Goal: Task Accomplishment & Management: Use online tool/utility

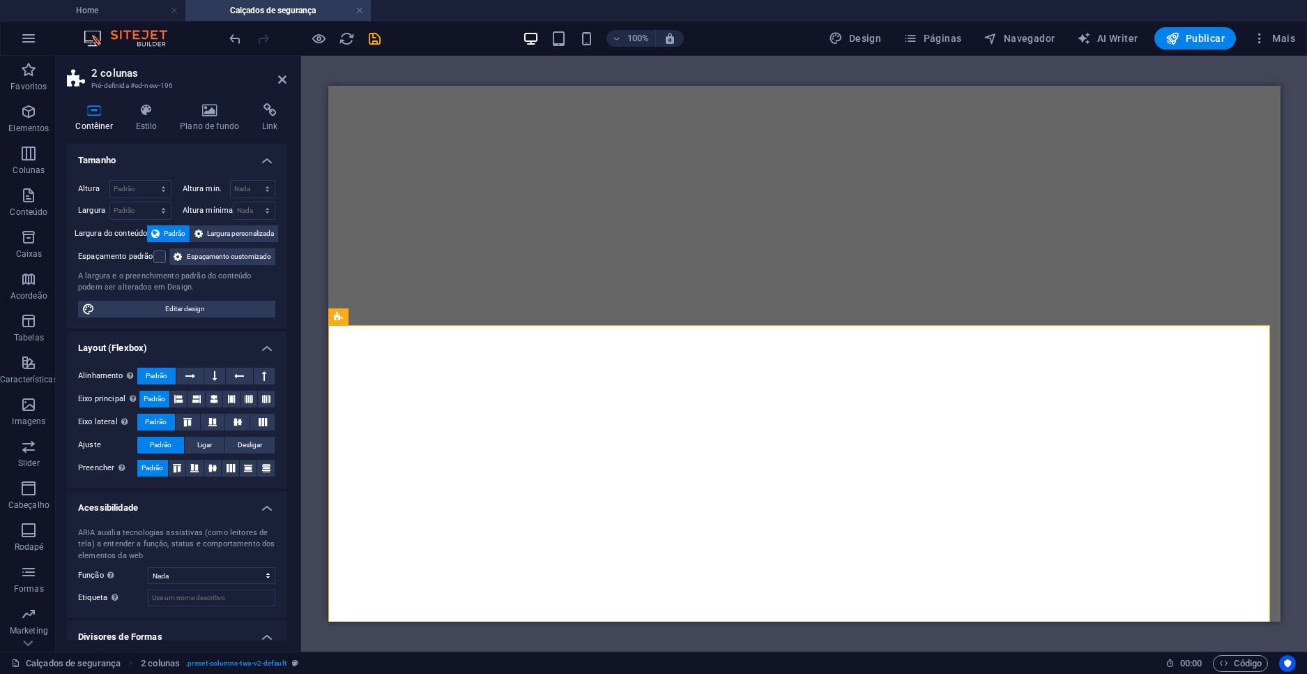
click at [377, 39] on icon "save" at bounding box center [375, 39] width 16 height 16
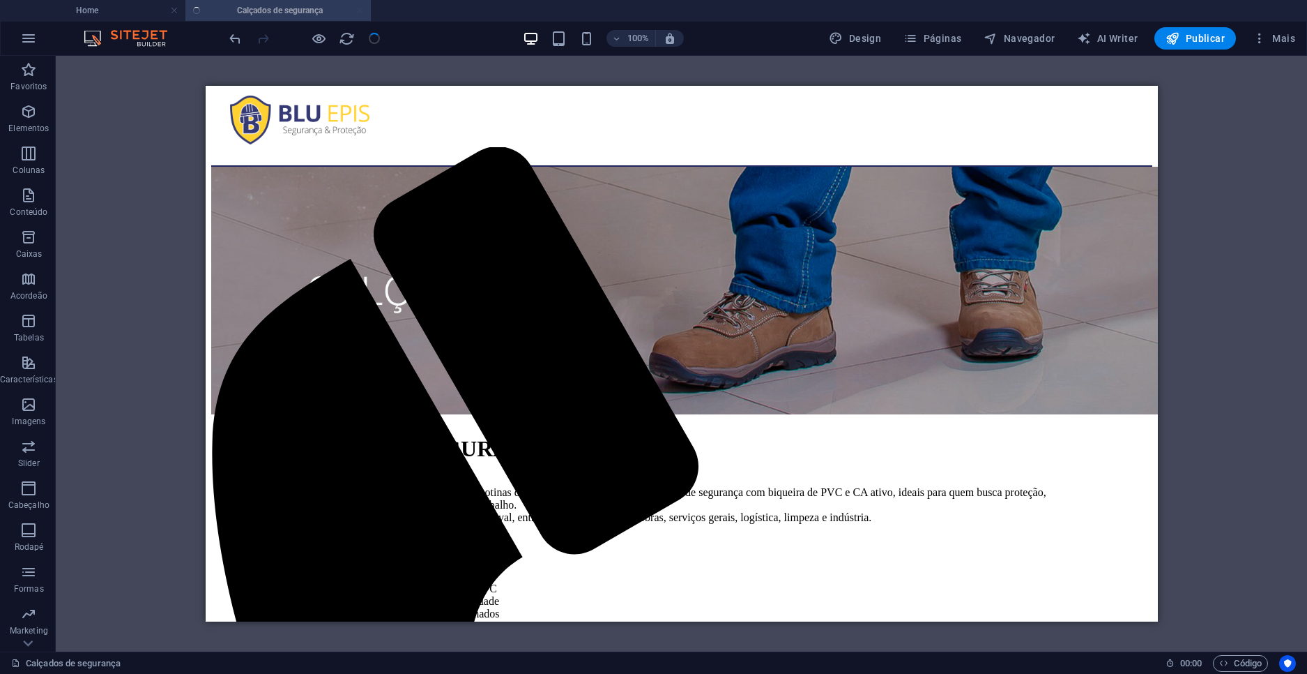
scroll to position [1305, 0]
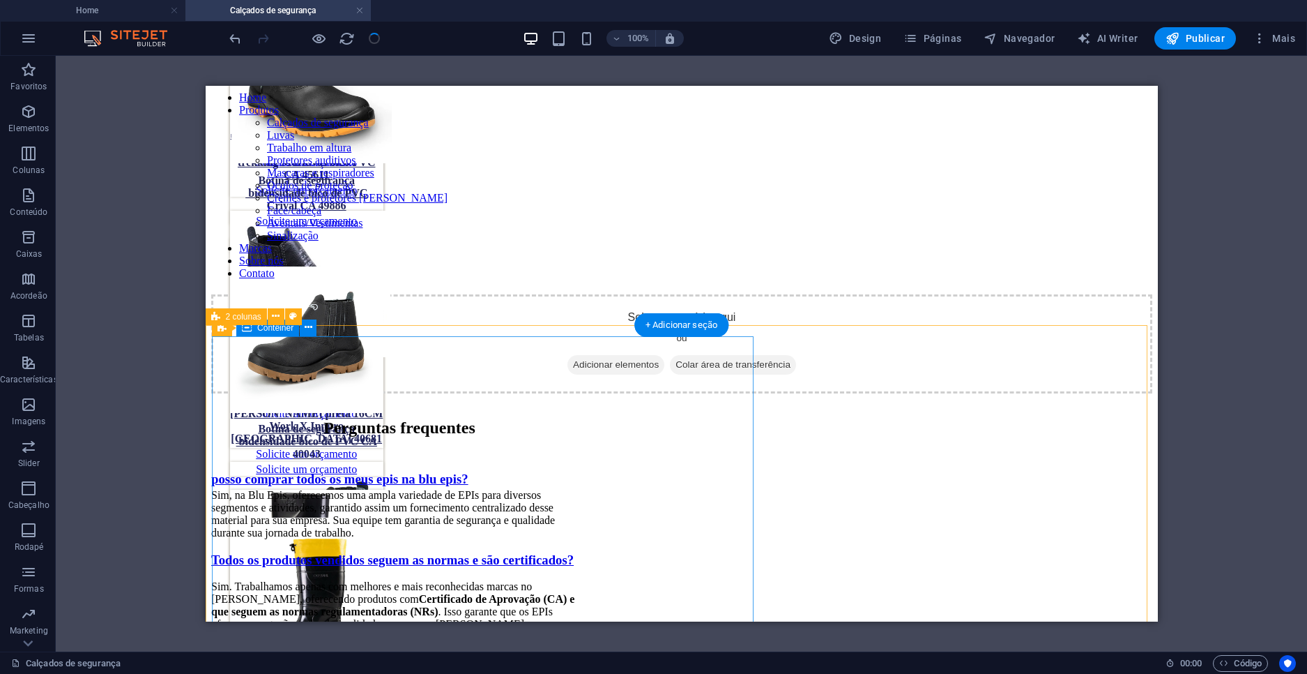
click at [432, 368] on div "Solte o conteúdo aqui ou Adicionar elementos Colar área de transferência" at bounding box center [681, 343] width 941 height 99
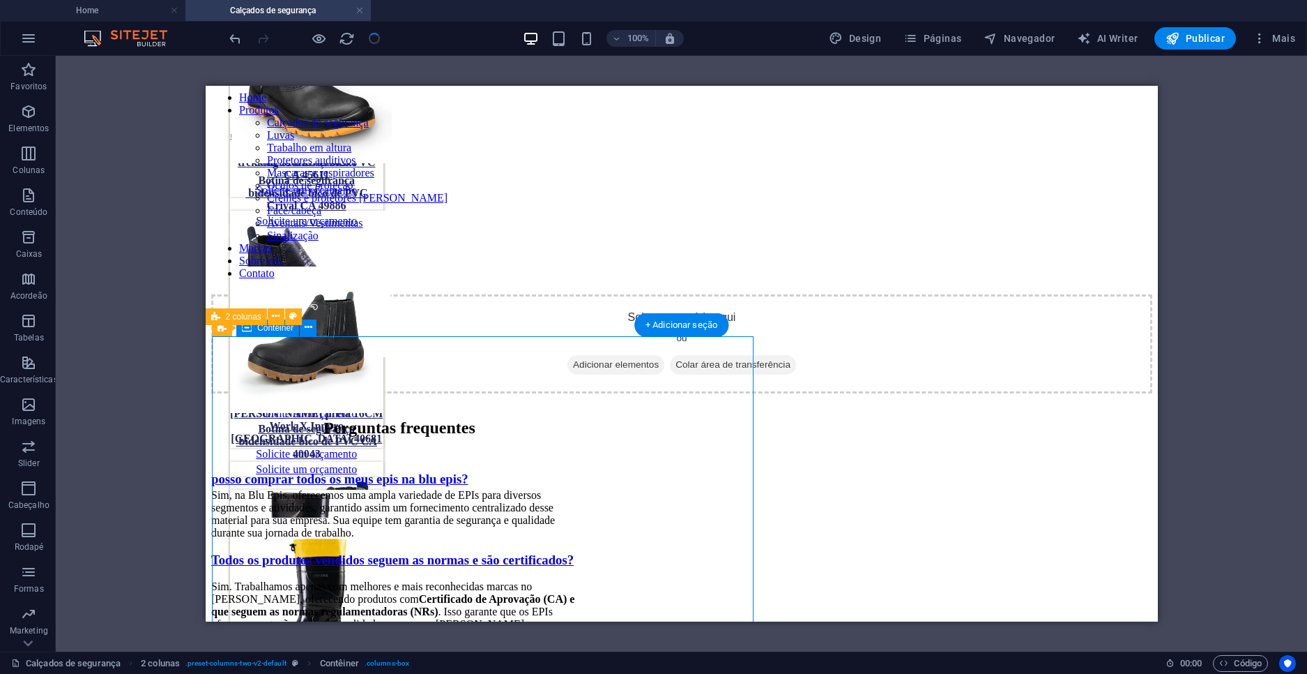
click at [432, 368] on div "Solte o conteúdo aqui ou Adicionar elementos Colar área de transferência" at bounding box center [681, 343] width 941 height 99
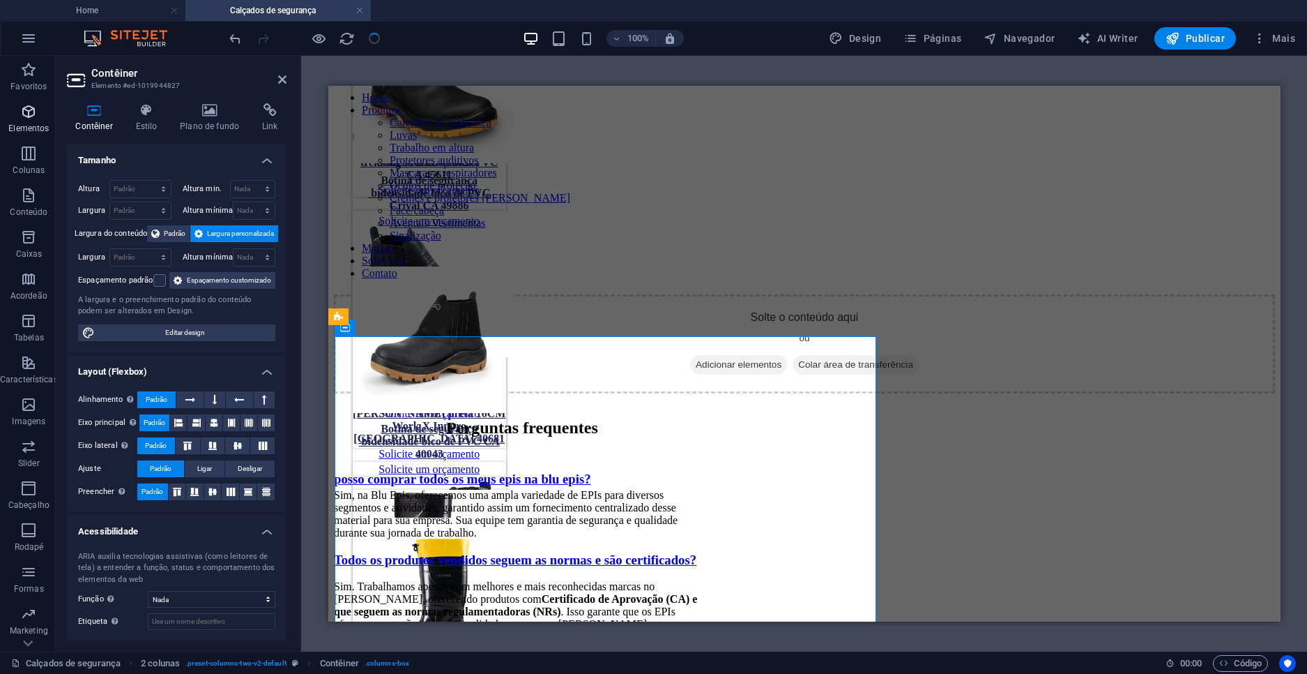
click at [34, 114] on icon "button" at bounding box center [28, 111] width 17 height 17
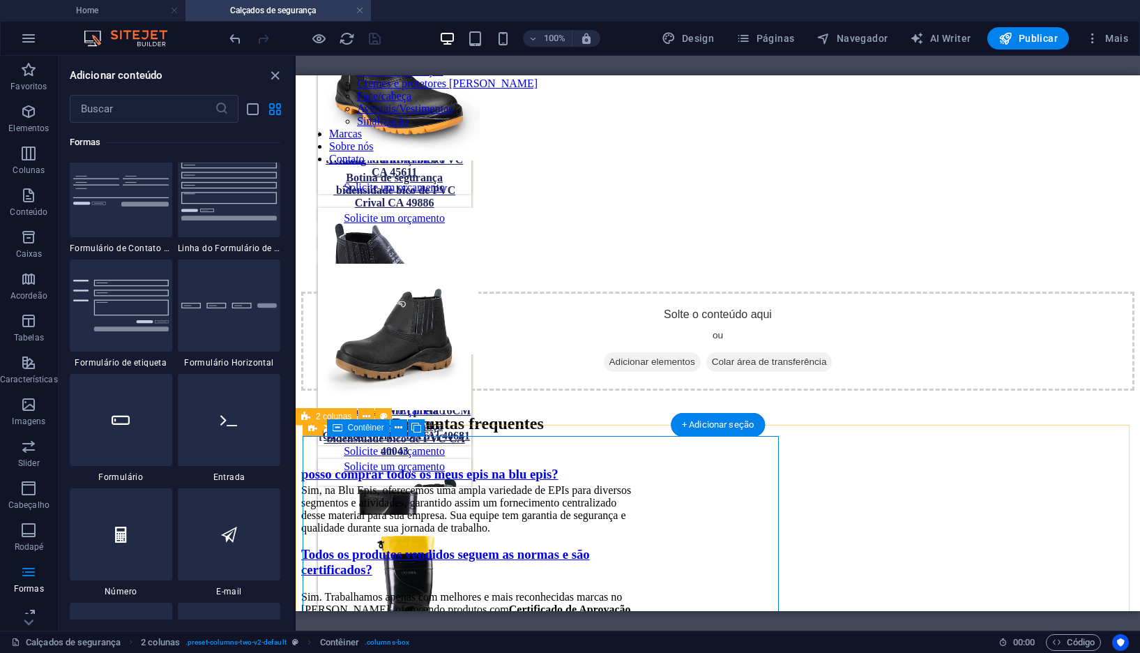
scroll to position [1280, 0]
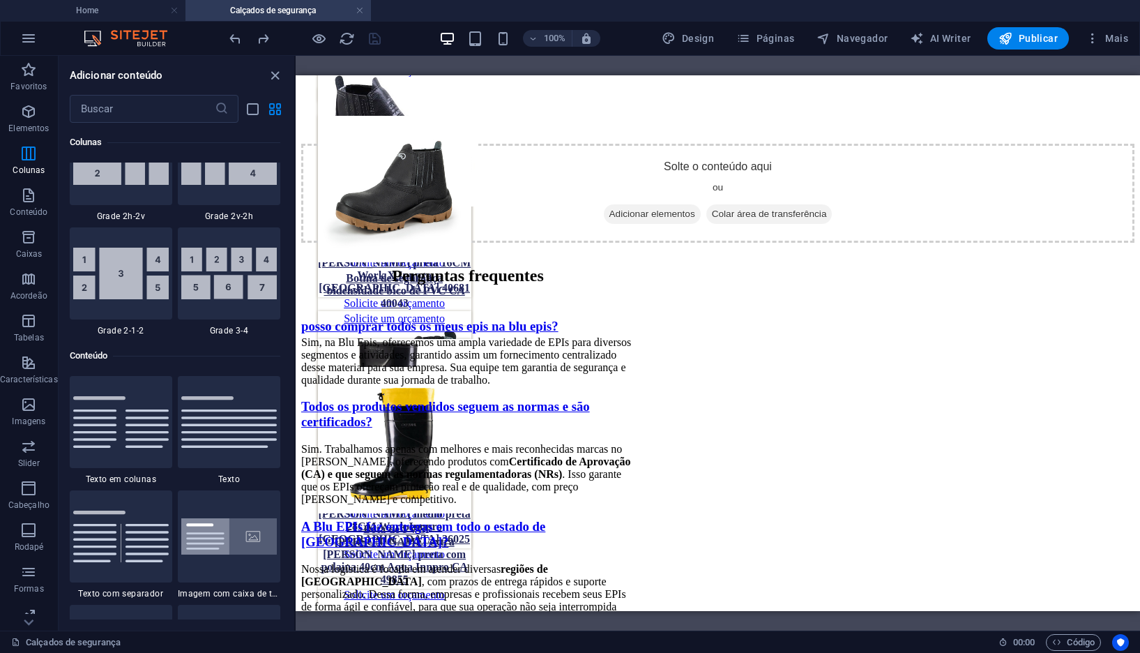
scroll to position [2231, 0]
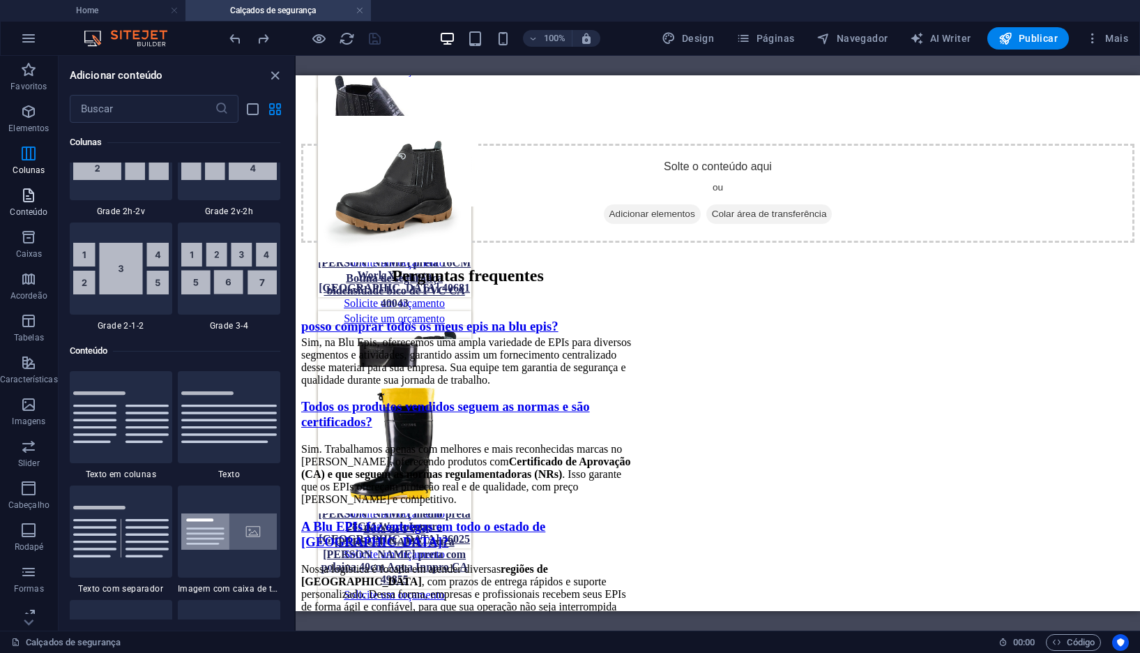
click at [31, 201] on icon "button" at bounding box center [28, 195] width 17 height 17
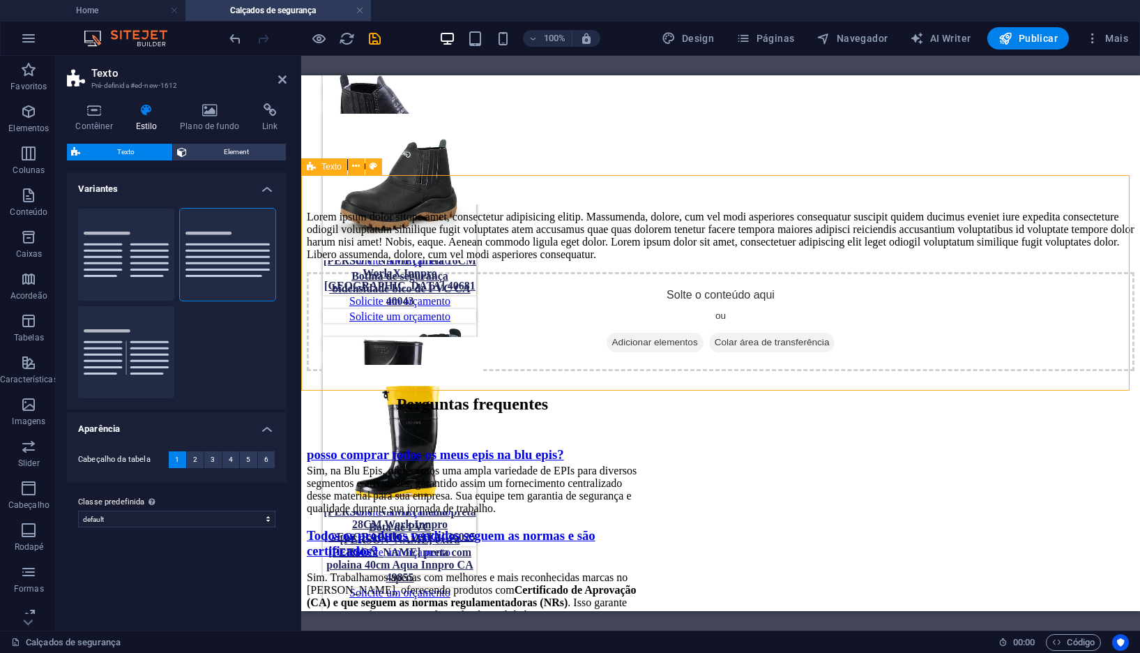
scroll to position [1410, 0]
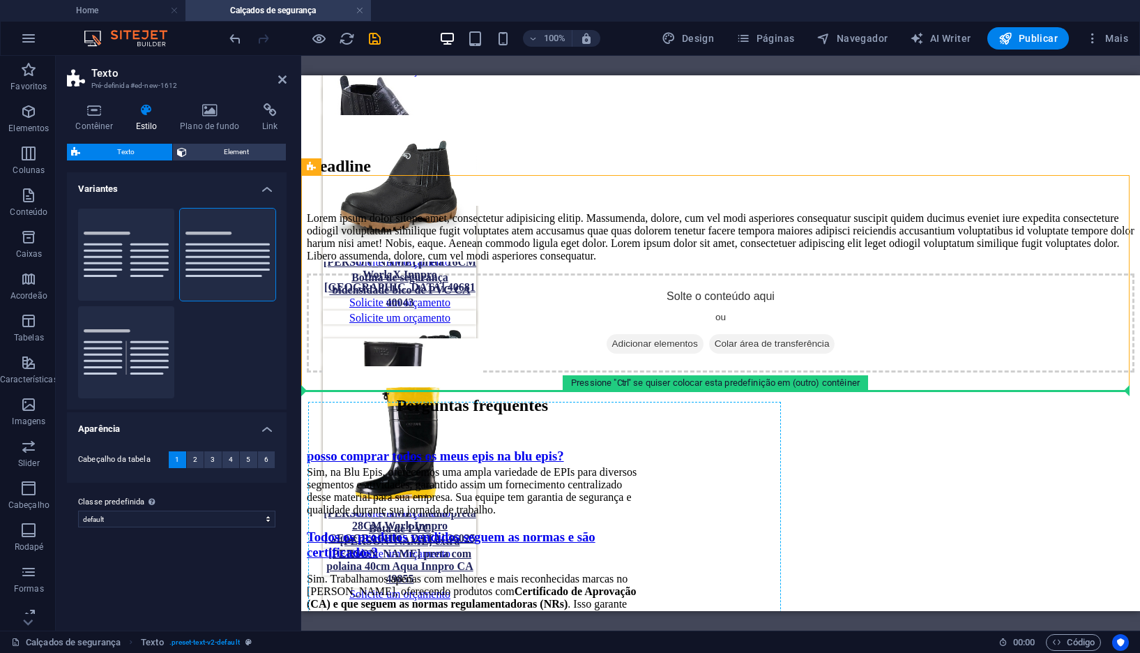
drag, startPoint x: 624, startPoint y: 243, endPoint x: 515, endPoint y: 463, distance: 245.7
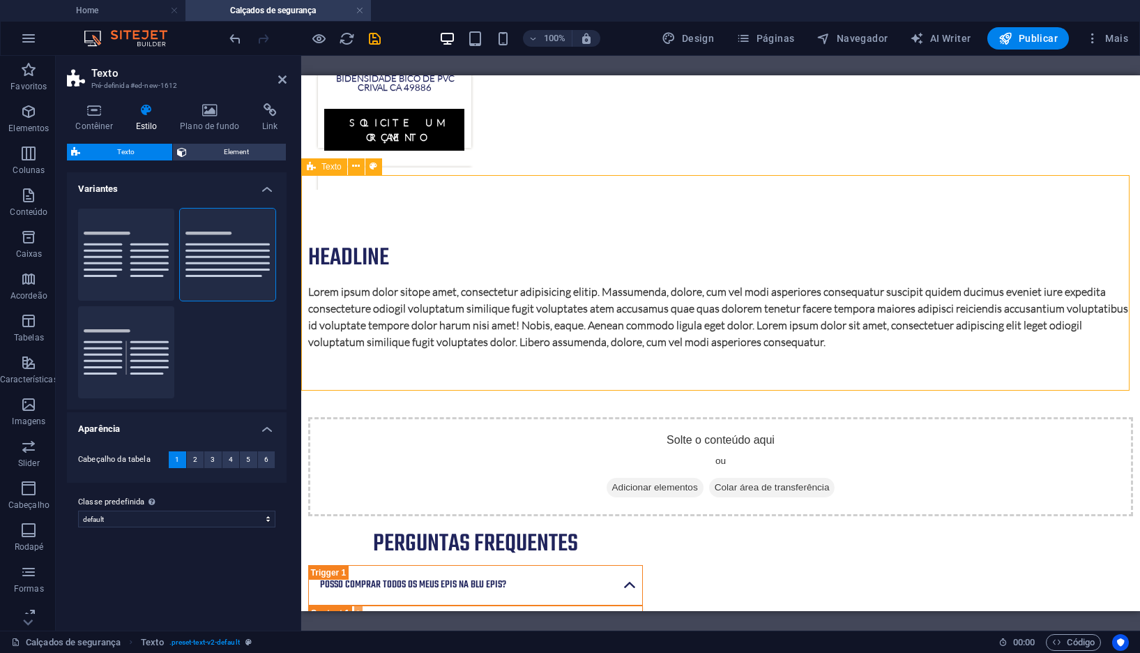
click at [326, 172] on div "Texto" at bounding box center [324, 166] width 46 height 17
click at [709, 478] on span "Colar área de transferência" at bounding box center [772, 488] width 126 height 20
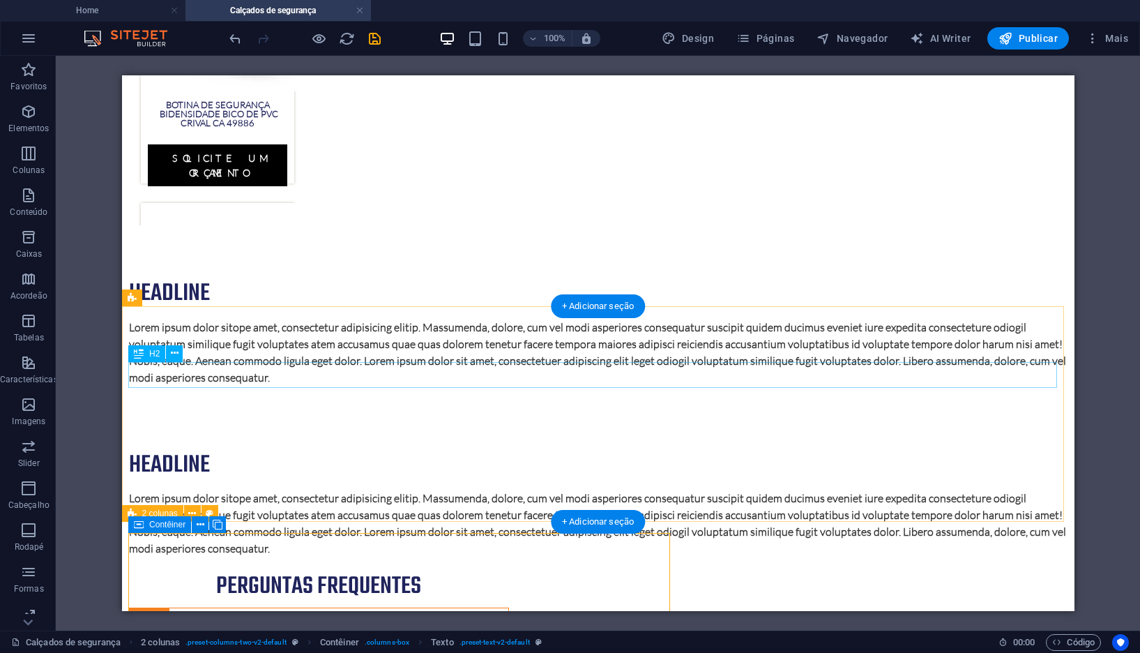
scroll to position [1313, 0]
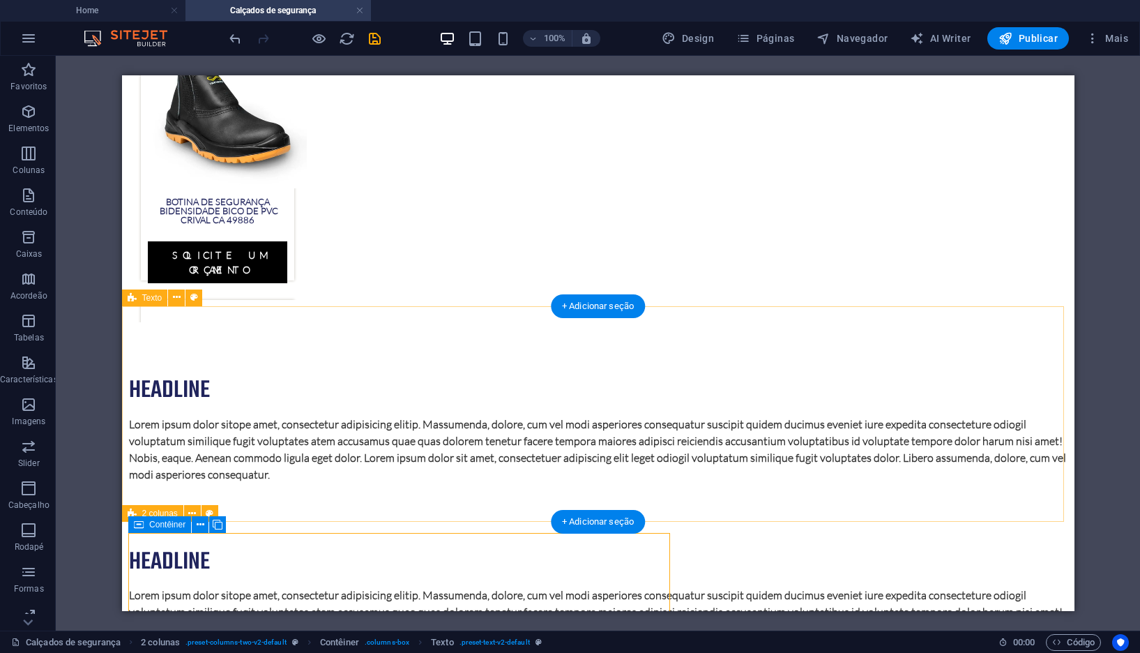
click at [199, 322] on div "Headline Lorem ipsum dolor sitope amet, consectetur adipisicing elitip. Massume…" at bounding box center [597, 430] width 952 height 216
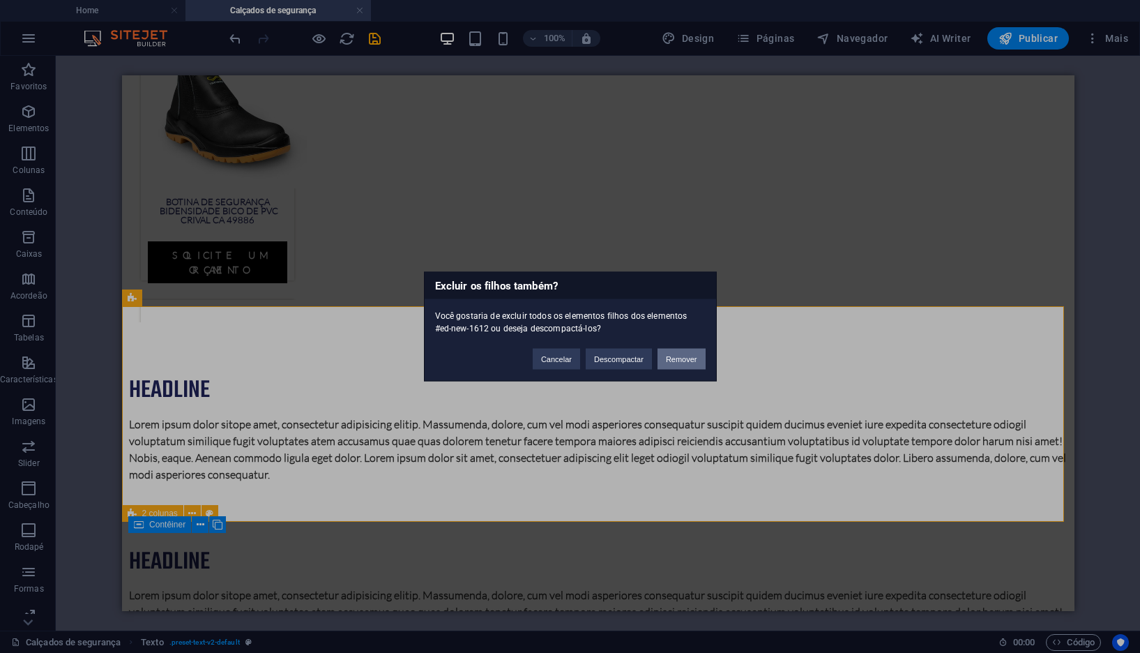
drag, startPoint x: 685, startPoint y: 360, endPoint x: 447, endPoint y: 276, distance: 253.0
click at [685, 360] on button "Remover" at bounding box center [682, 359] width 48 height 21
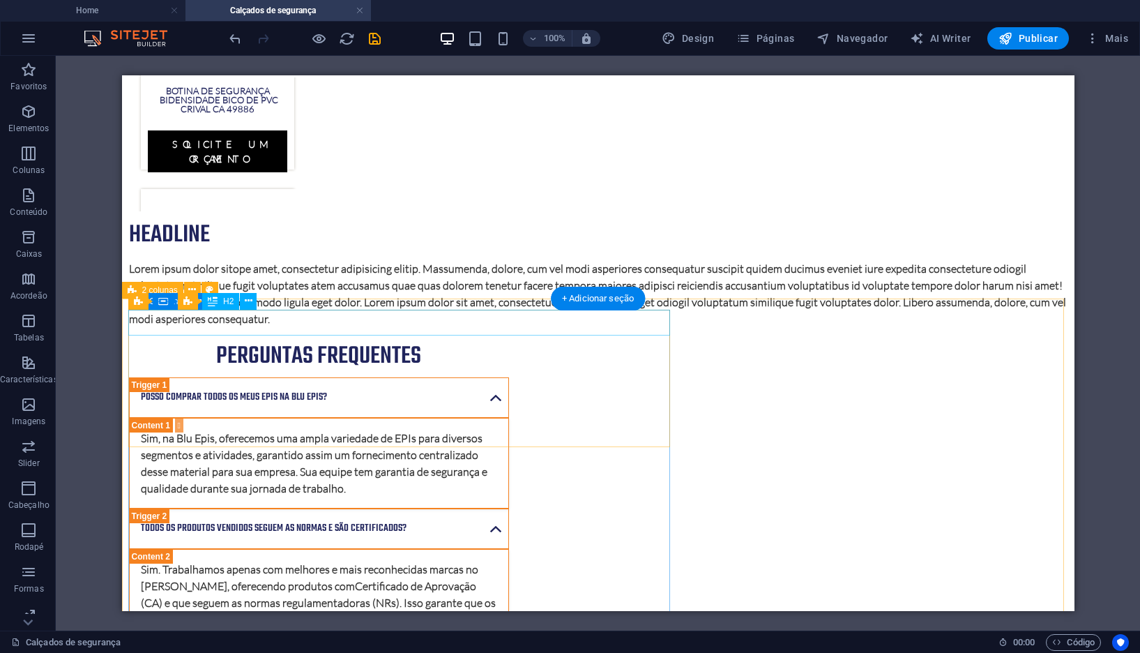
scroll to position [1452, 0]
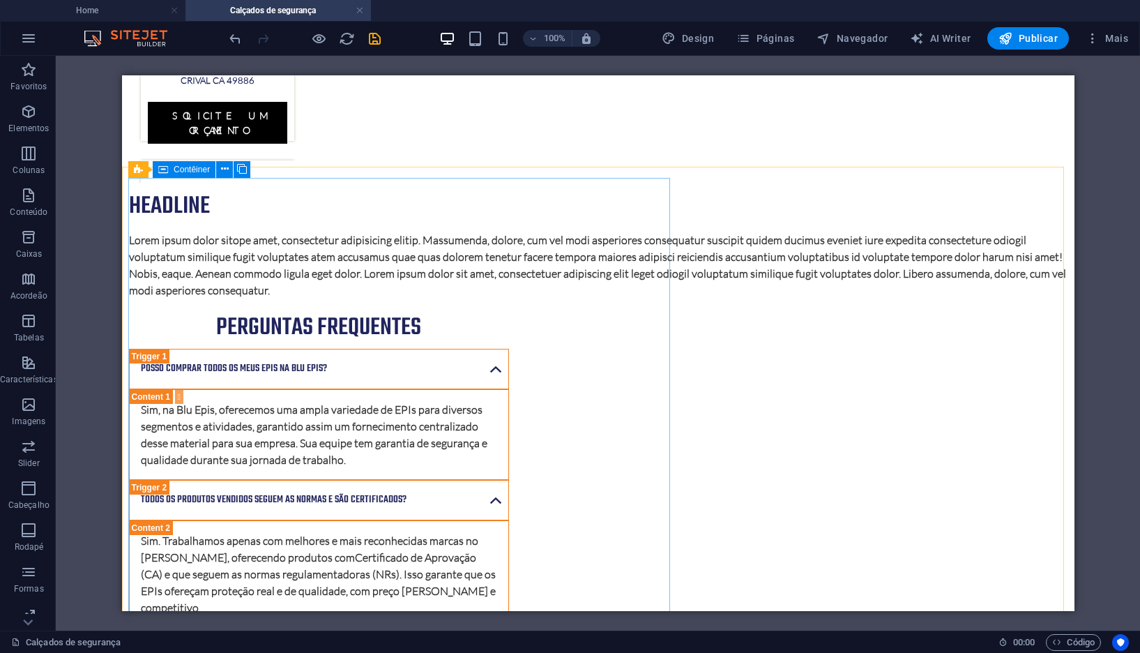
click at [166, 167] on icon at bounding box center [163, 169] width 10 height 17
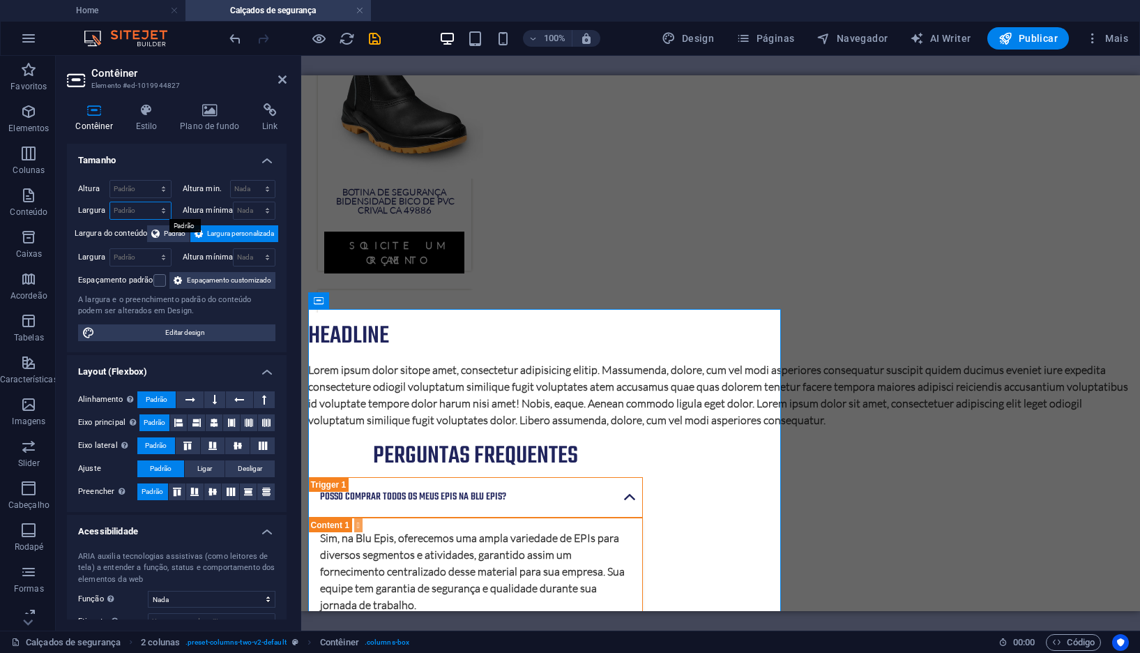
drag, startPoint x: 138, startPoint y: 214, endPoint x: 181, endPoint y: 242, distance: 51.4
click at [138, 214] on select "Padrão px rem % em vh vw" at bounding box center [140, 210] width 61 height 17
select select "%"
click at [149, 202] on select "Padrão px rem % em vh vw" at bounding box center [140, 210] width 61 height 17
type input "56.39"
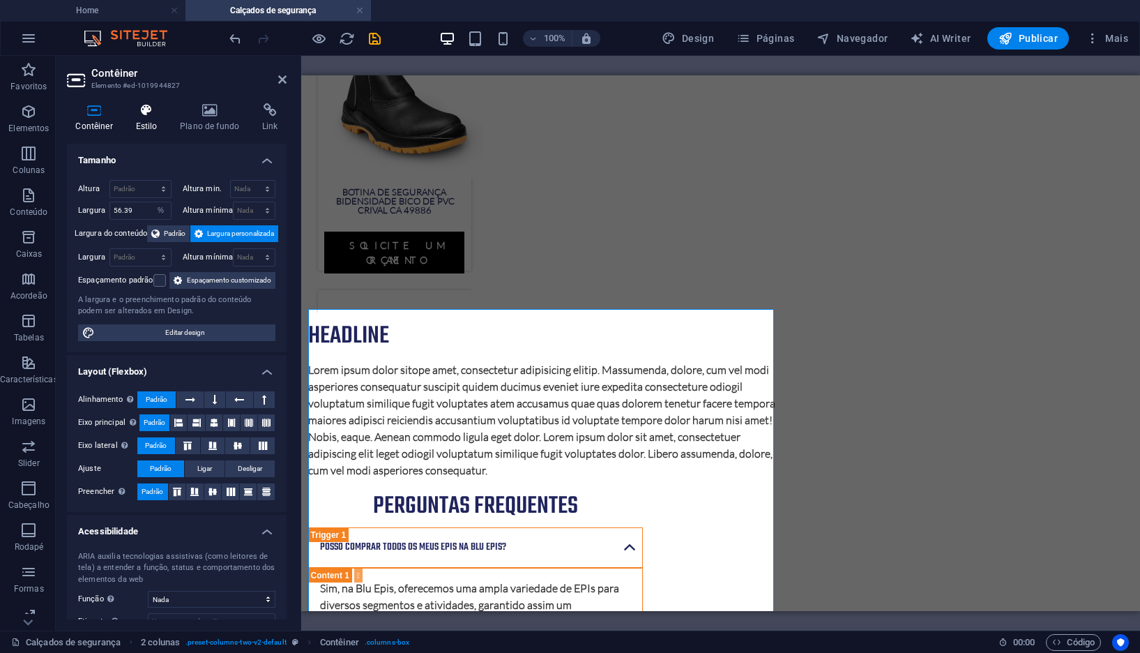
click at [162, 114] on icon at bounding box center [146, 110] width 39 height 14
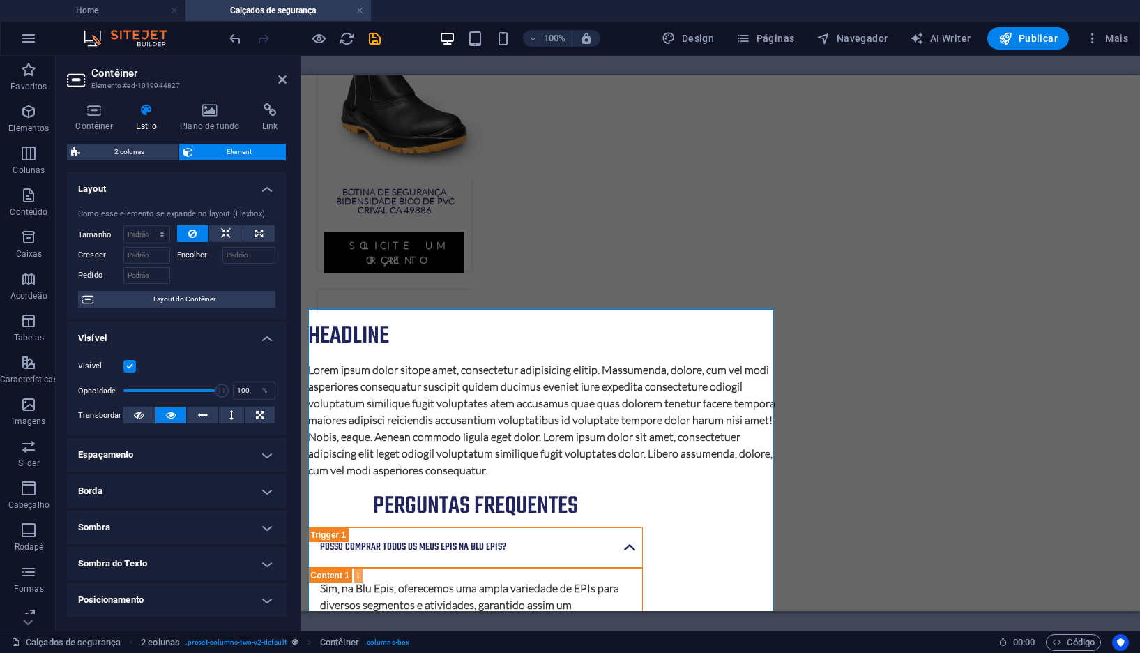
click at [184, 458] on h4 "Espaçamento" at bounding box center [177, 454] width 220 height 33
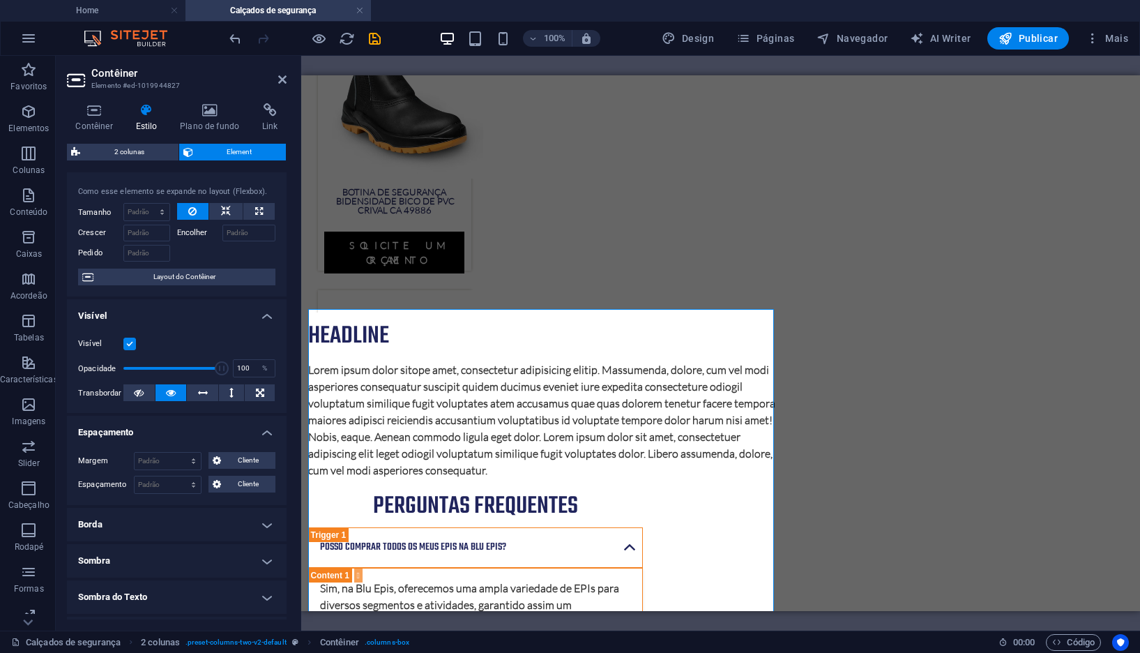
scroll to position [70, 0]
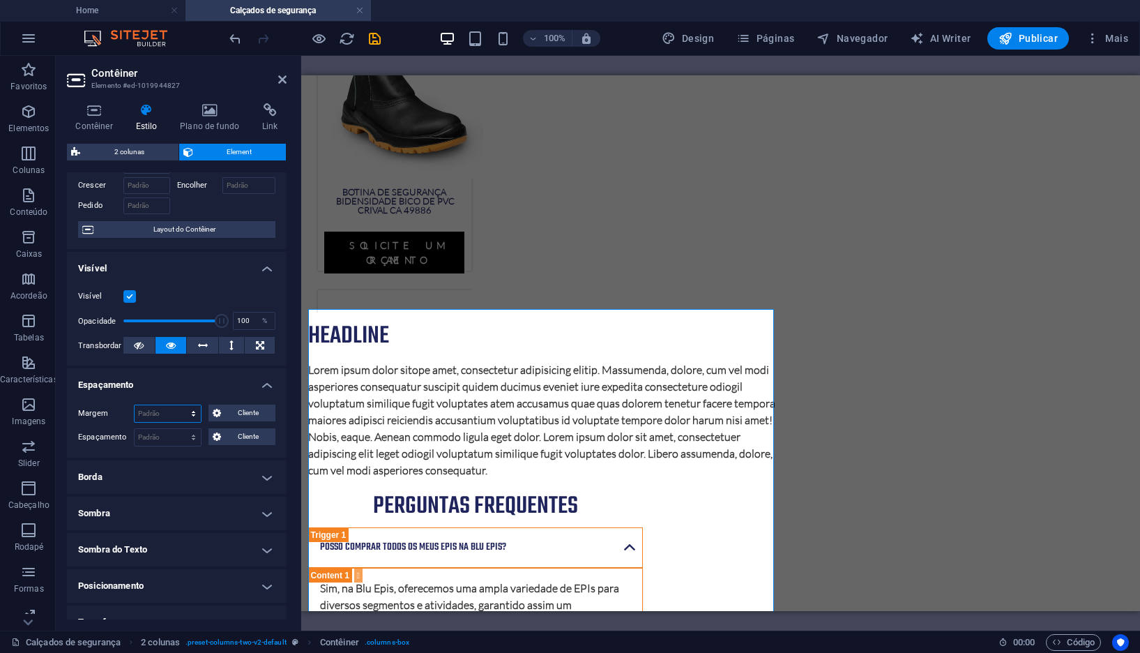
click at [166, 421] on select "Padrão automático px % rem vw vh Cliente" at bounding box center [168, 413] width 66 height 17
click at [101, 427] on div "Margem Padrão automático px % rem vw vh Cliente Cliente automático px % rem vw …" at bounding box center [177, 425] width 220 height 64
click at [176, 442] on select "Padrão px rem % vh vw Cliente" at bounding box center [168, 437] width 66 height 17
select select "%"
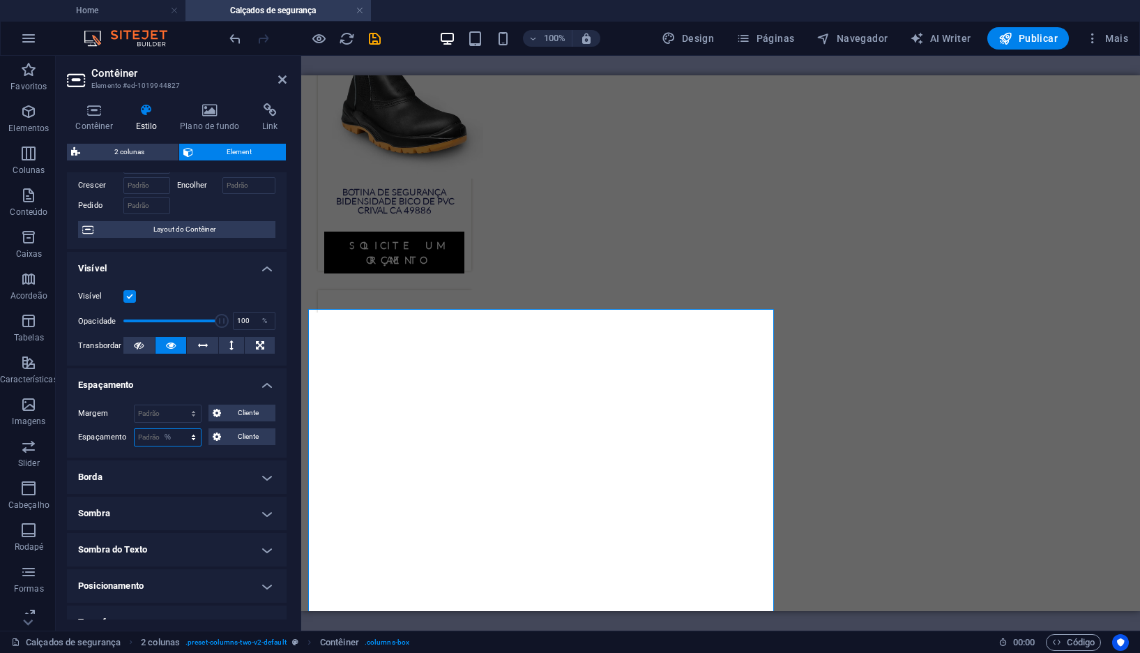
click at [179, 429] on select "Padrão px rem % vh vw Cliente" at bounding box center [168, 437] width 66 height 17
type input "100"
select select "%"
type input "100"
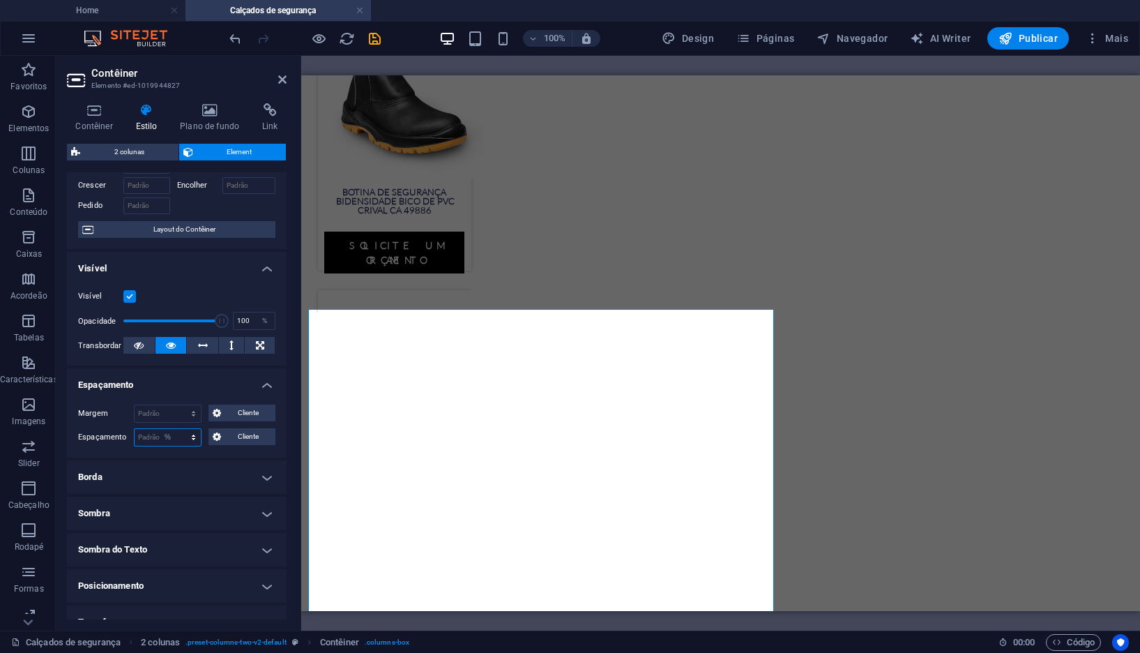
select select "%"
type input "100"
select select "%"
type input "100"
select select "%"
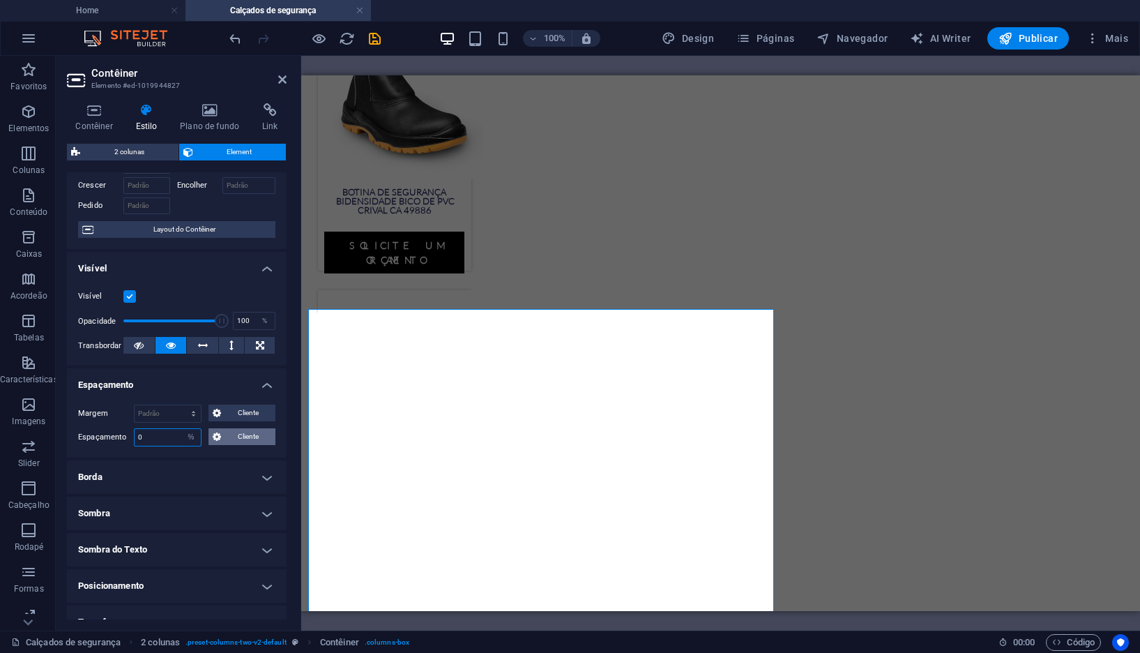
type input "0"
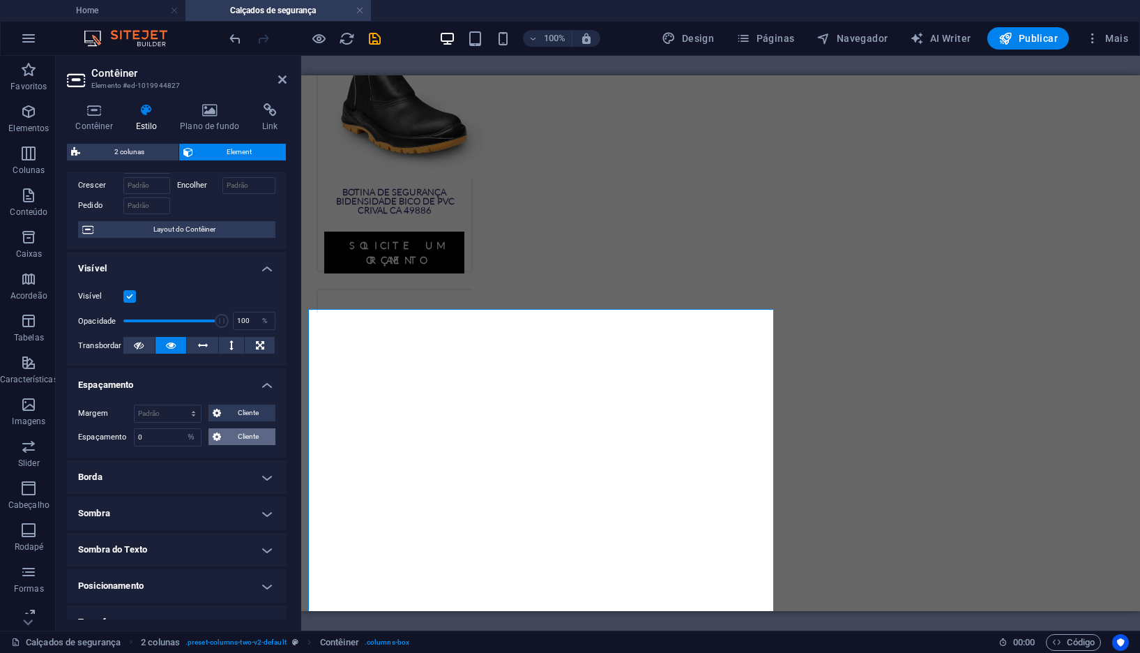
click at [225, 435] on span "Cliente" at bounding box center [248, 436] width 46 height 17
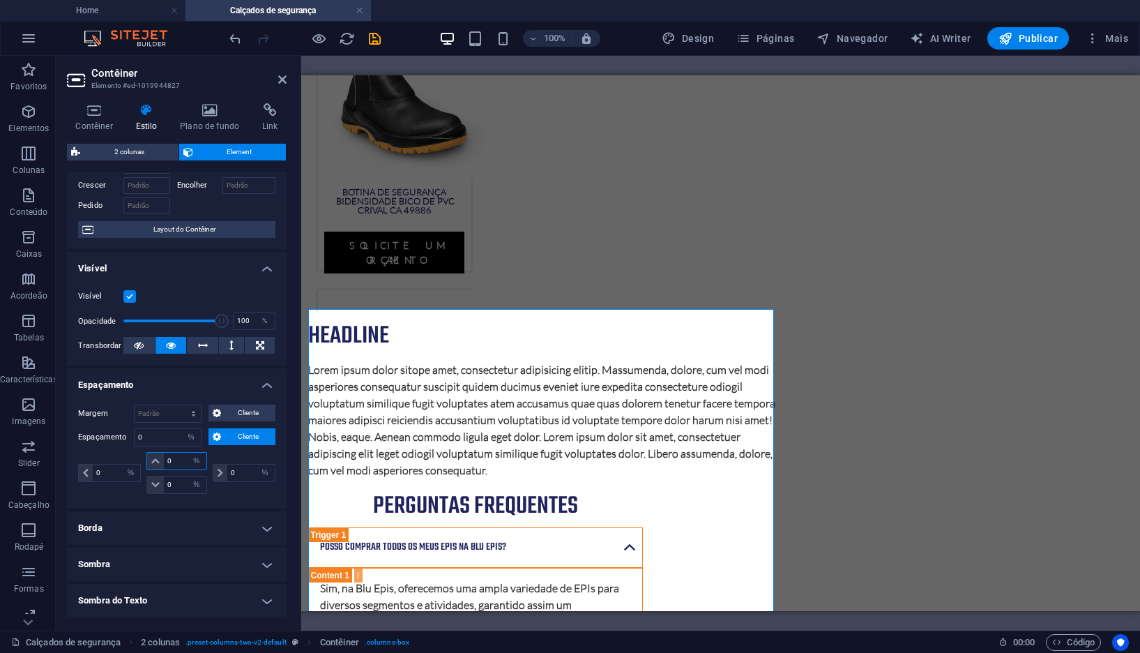
drag, startPoint x: 169, startPoint y: 463, endPoint x: 96, endPoint y: 451, distance: 74.2
click at [97, 452] on div "0 px rem % vh vw 0 px rem % vh vw 0 px rem % vh vw 0 px rem % vh vw" at bounding box center [176, 473] width 197 height 42
type input "2"
select select "DISABLED_OPTION_VALUE"
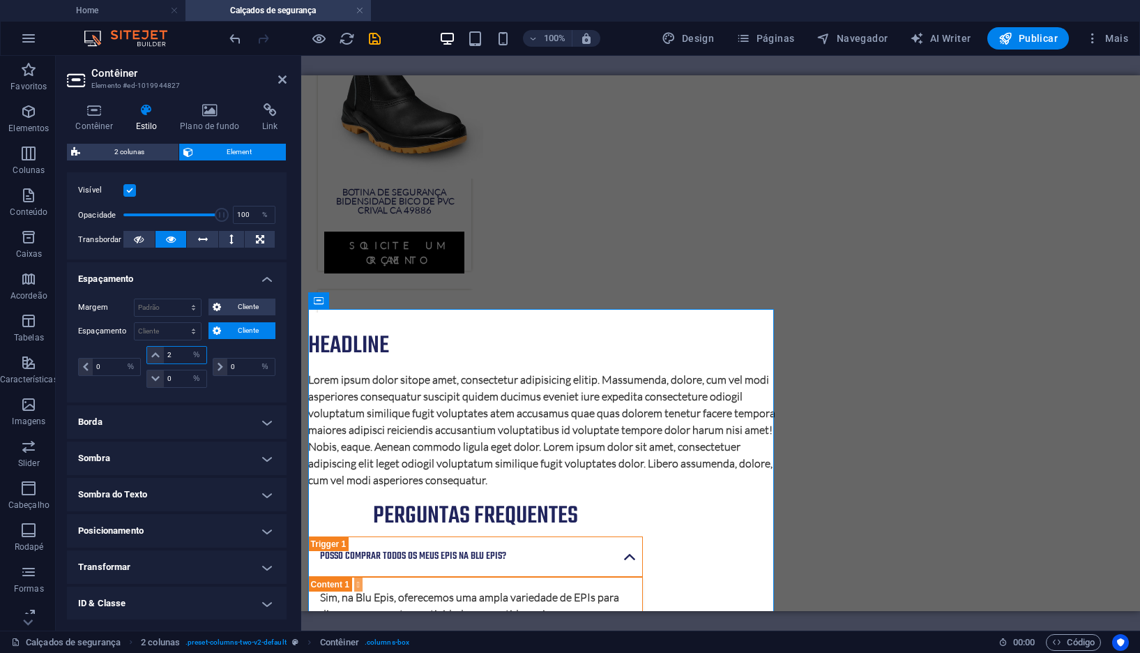
scroll to position [209, 0]
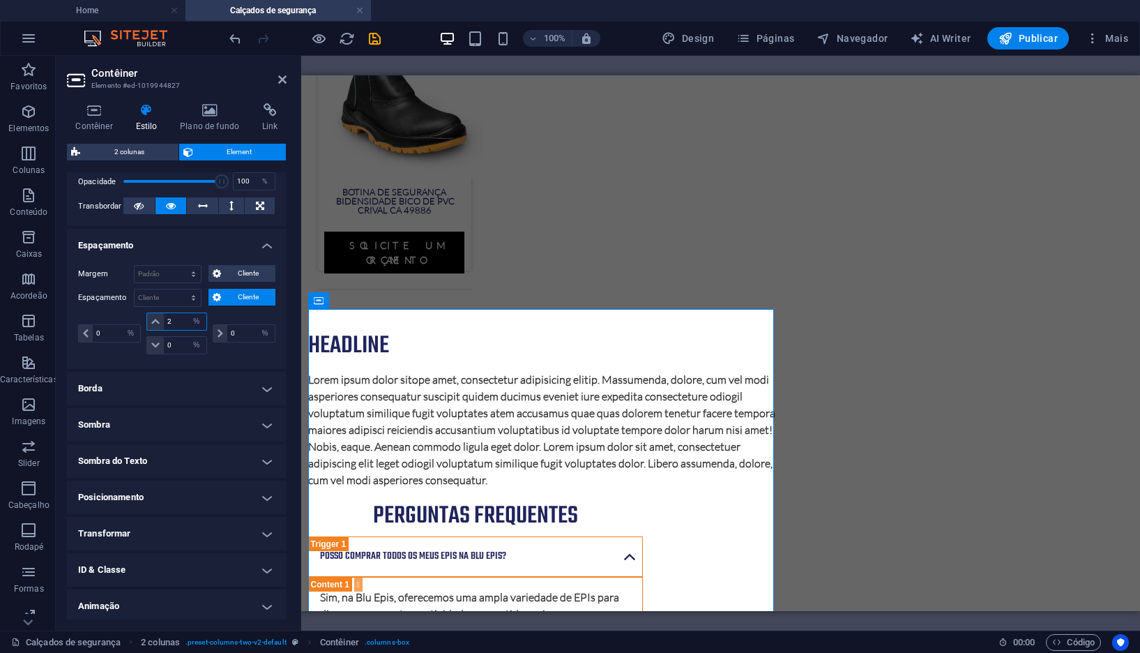
type input "2"
click at [191, 496] on h4 "Posicionamento" at bounding box center [177, 496] width 220 height 33
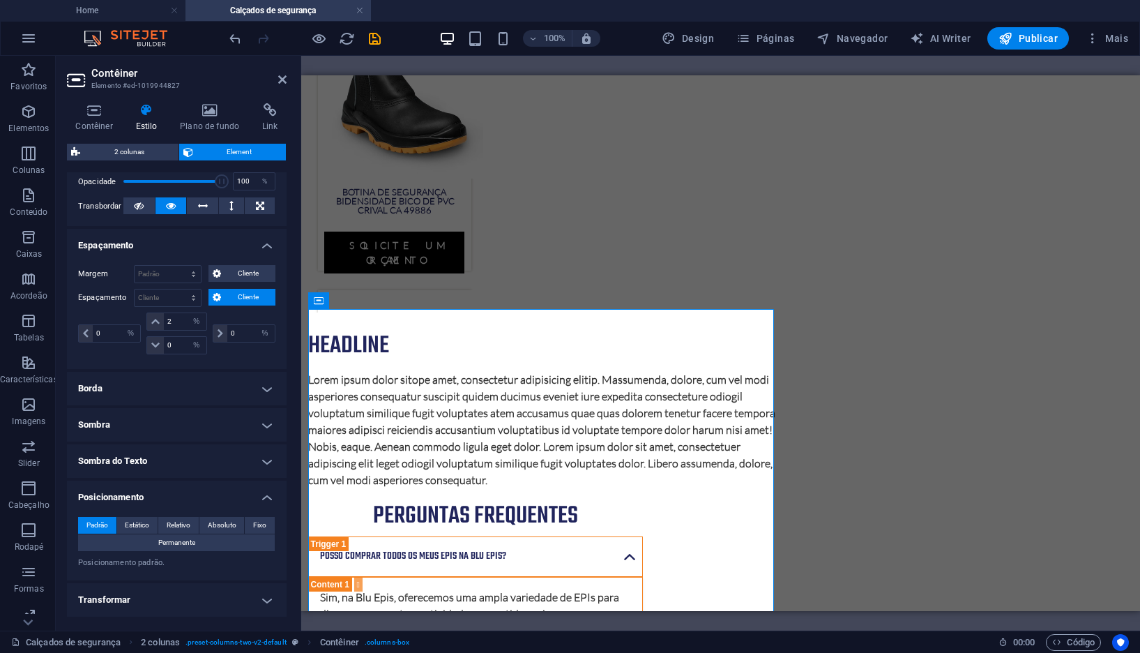
click at [190, 496] on h4 "Posicionamento" at bounding box center [177, 492] width 220 height 25
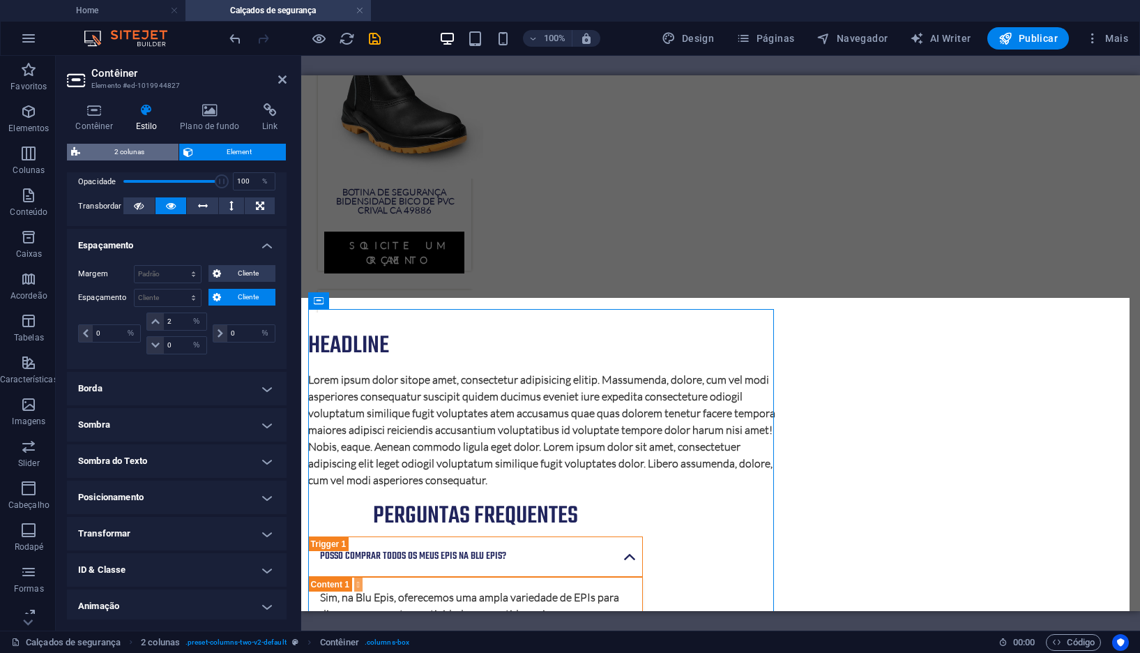
click at [126, 156] on span "2 colunas" at bounding box center [129, 152] width 90 height 17
select select "rem"
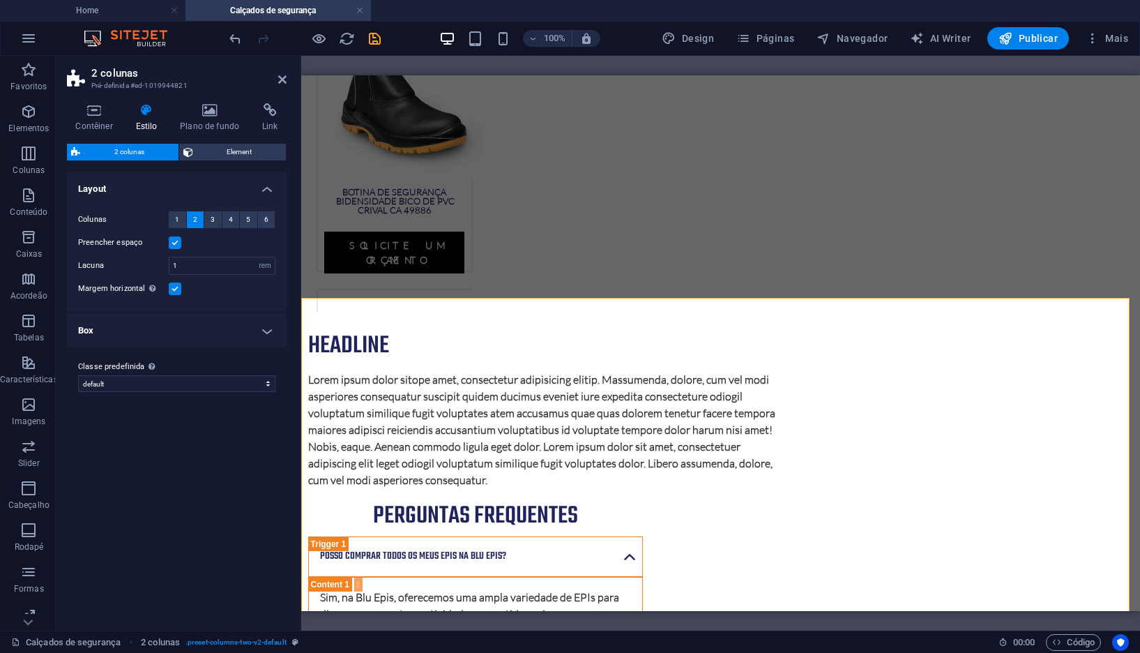
click at [105, 126] on h4 "Contêiner" at bounding box center [97, 117] width 60 height 29
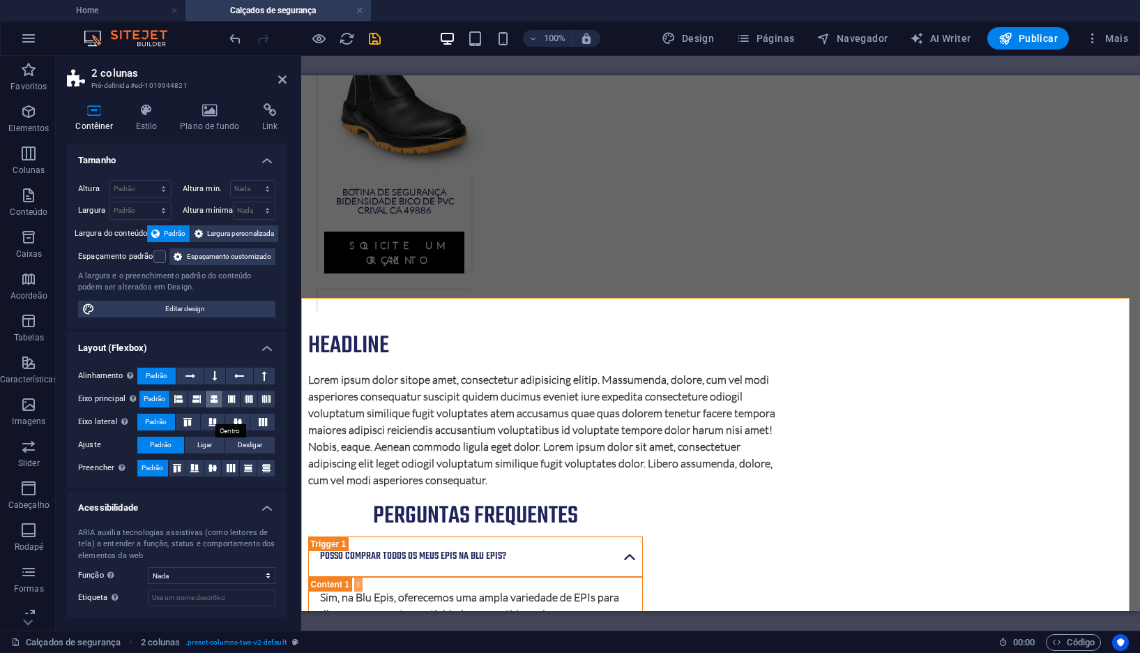
click at [215, 407] on icon at bounding box center [214, 398] width 8 height 17
click at [211, 426] on icon at bounding box center [212, 422] width 17 height 8
click at [215, 426] on icon at bounding box center [212, 422] width 17 height 8
click at [155, 430] on span "Padrão" at bounding box center [156, 421] width 22 height 17
click at [231, 430] on button at bounding box center [237, 421] width 24 height 17
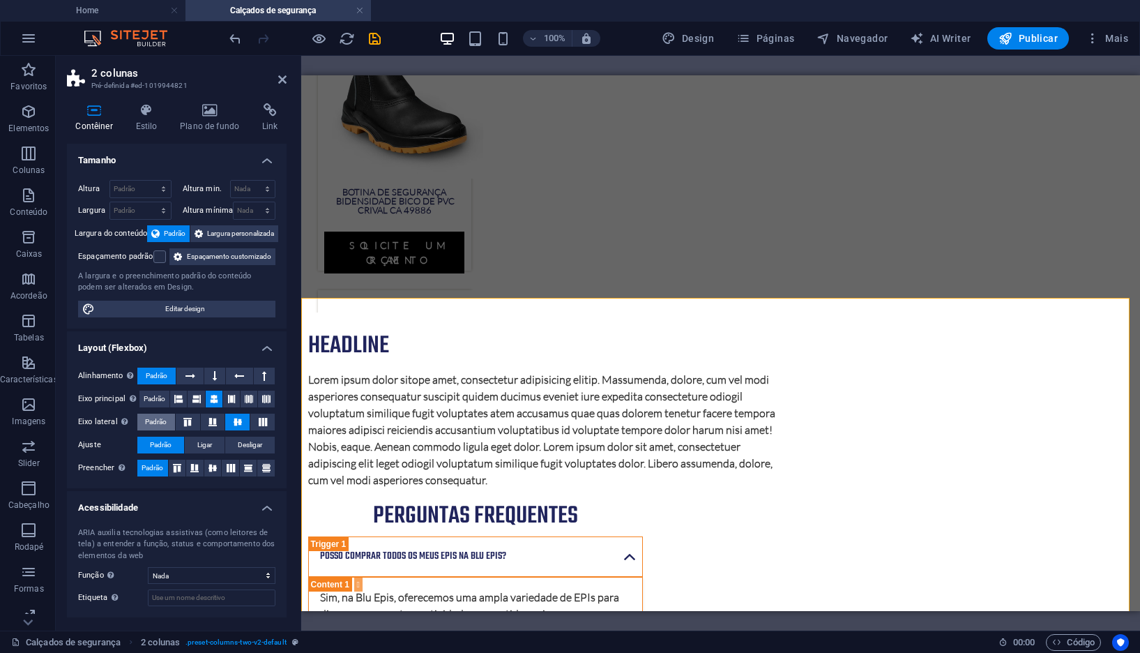
click at [153, 430] on span "Padrão" at bounding box center [156, 421] width 22 height 17
click at [213, 472] on icon at bounding box center [212, 468] width 17 height 8
click at [147, 476] on span "Padrão" at bounding box center [153, 468] width 22 height 17
click at [409, 333] on div "Headline" at bounding box center [544, 346] width 472 height 26
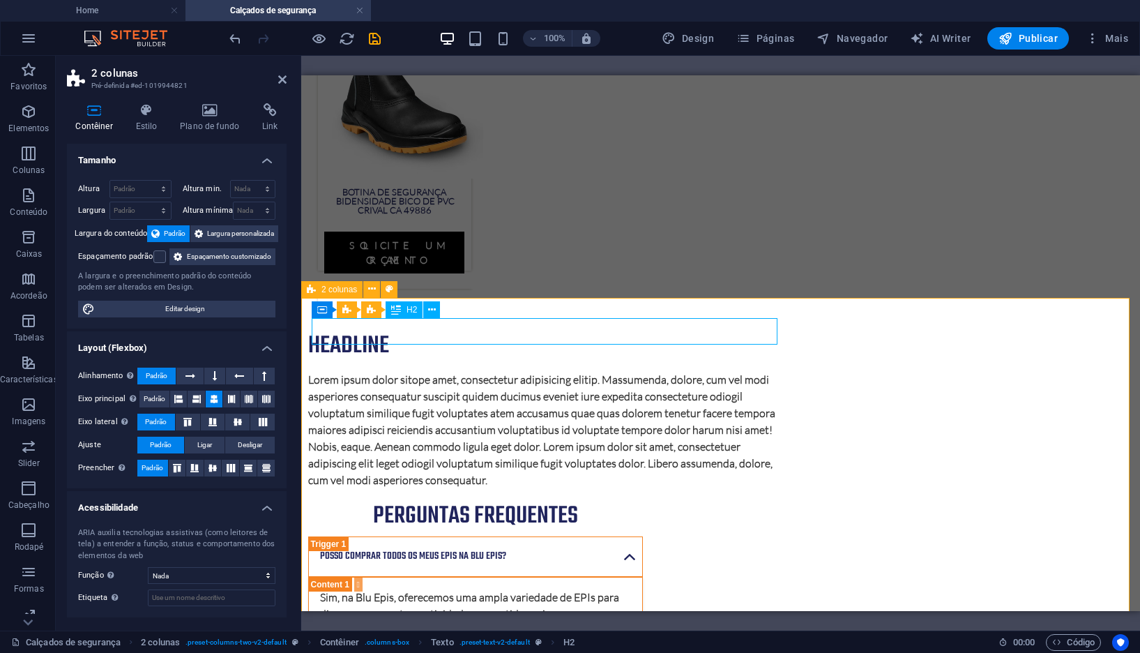
click at [395, 333] on div "Headline" at bounding box center [544, 346] width 472 height 26
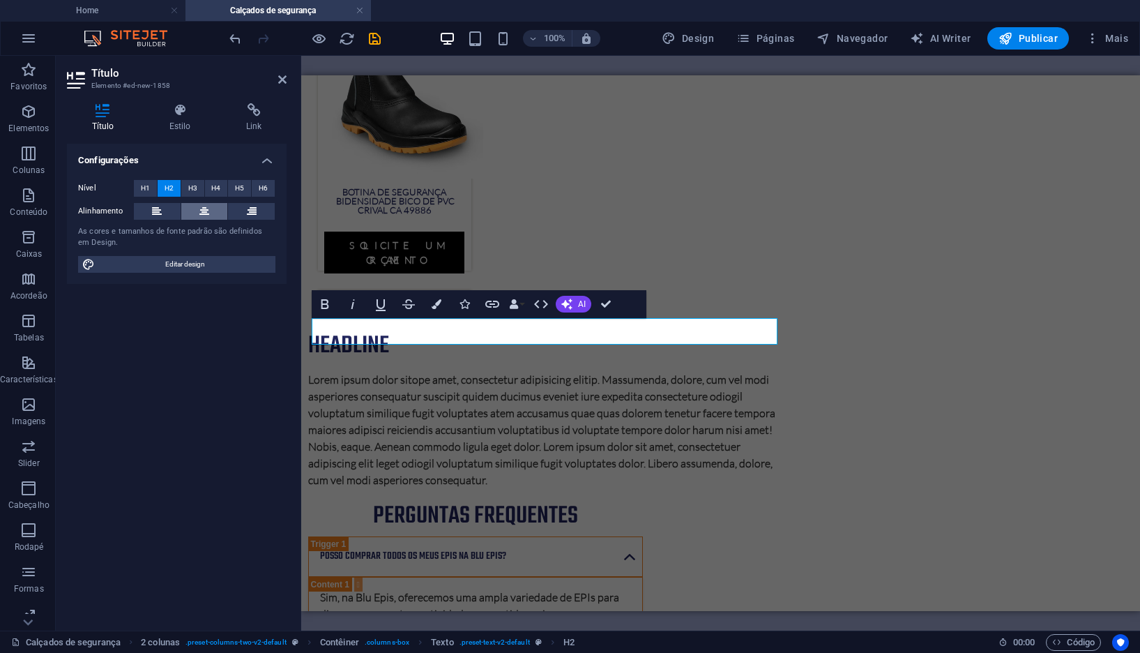
click at [208, 214] on icon at bounding box center [204, 211] width 10 height 17
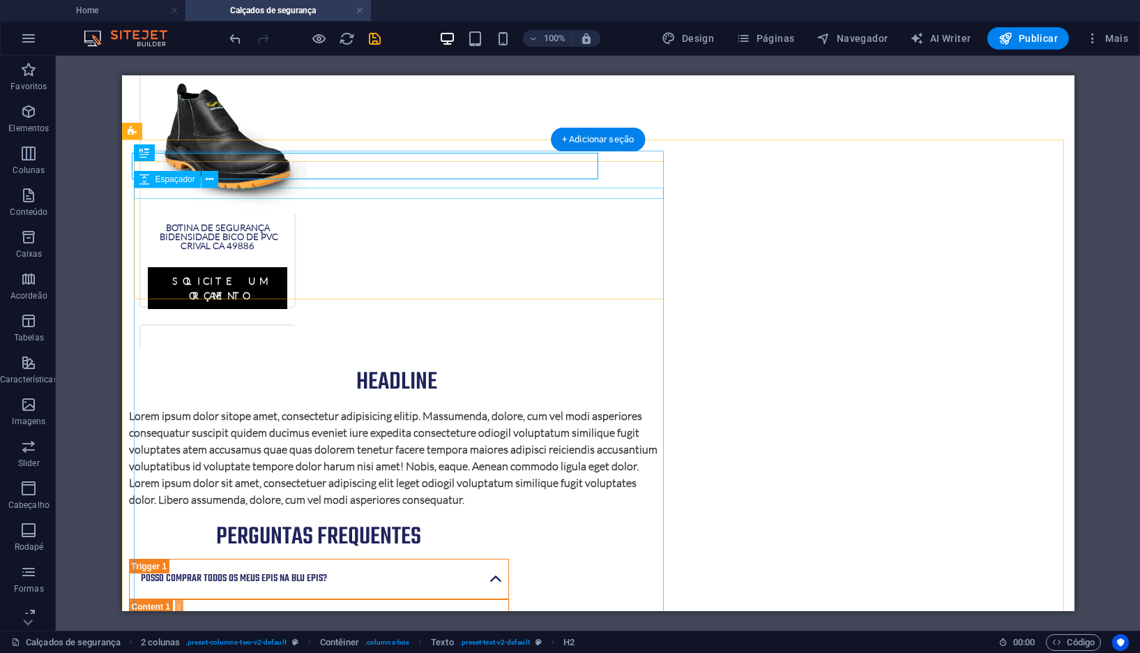
scroll to position [1452, 0]
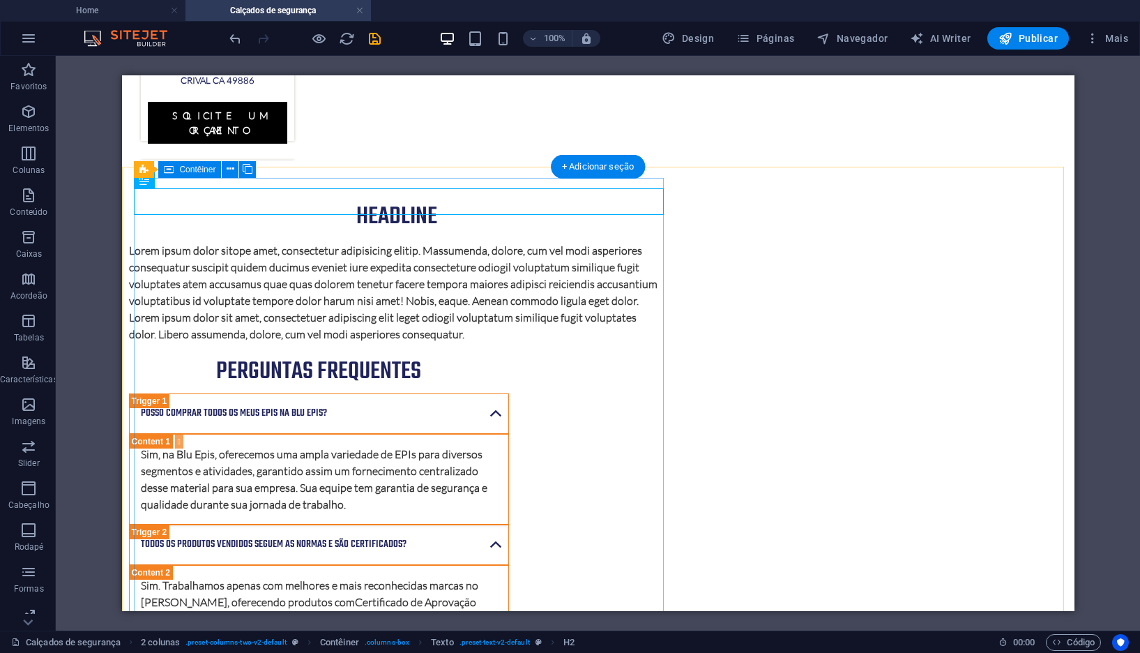
click at [446, 342] on div "Headline Lorem ipsum dolor sitope amet, consectetur adipisicing elitip. Massume…" at bounding box center [396, 268] width 536 height 149
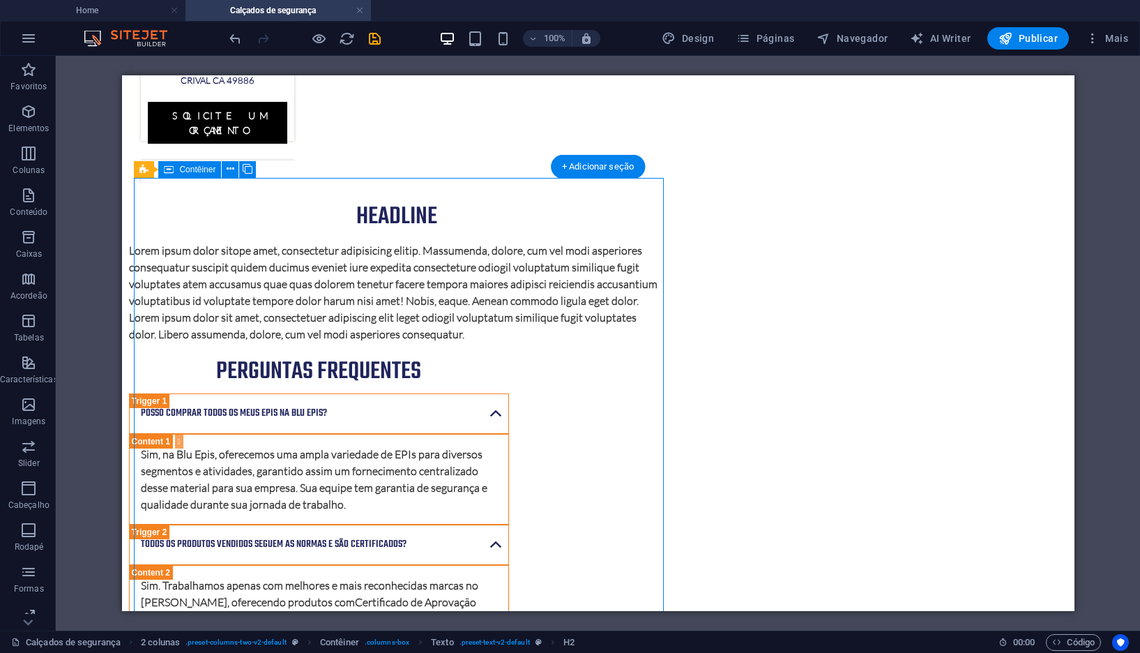
drag, startPoint x: 446, startPoint y: 402, endPoint x: 287, endPoint y: 402, distance: 159.7
click at [453, 342] on div "Headline Lorem ipsum dolor sitope amet, consectetur adipisicing elitip. Massume…" at bounding box center [396, 268] width 536 height 149
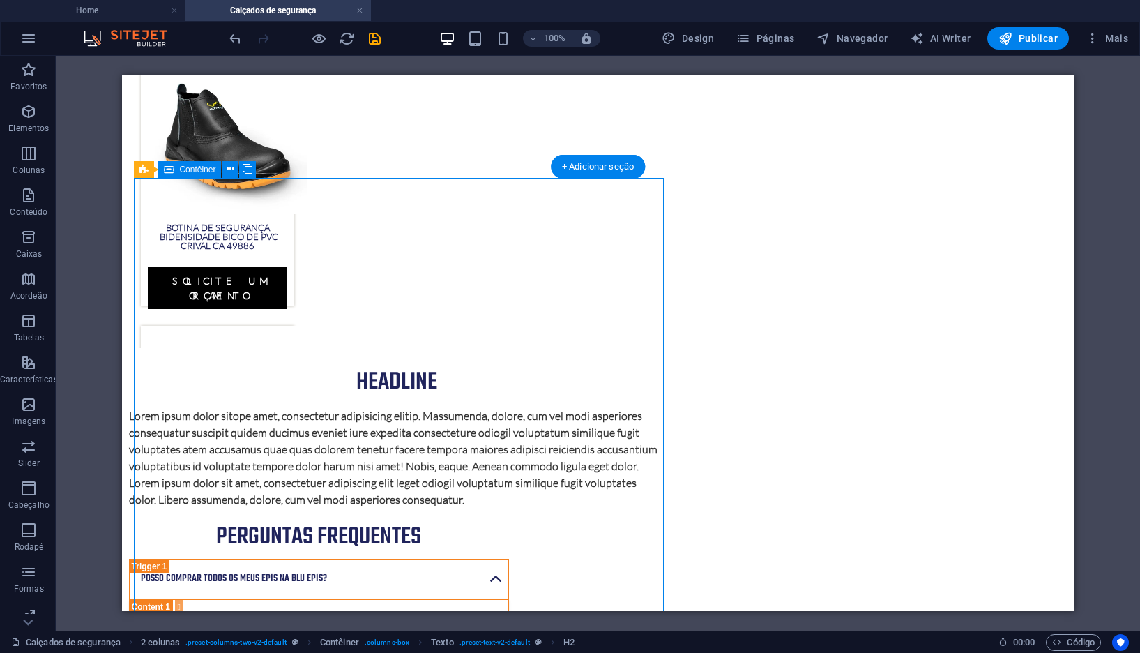
select select "%"
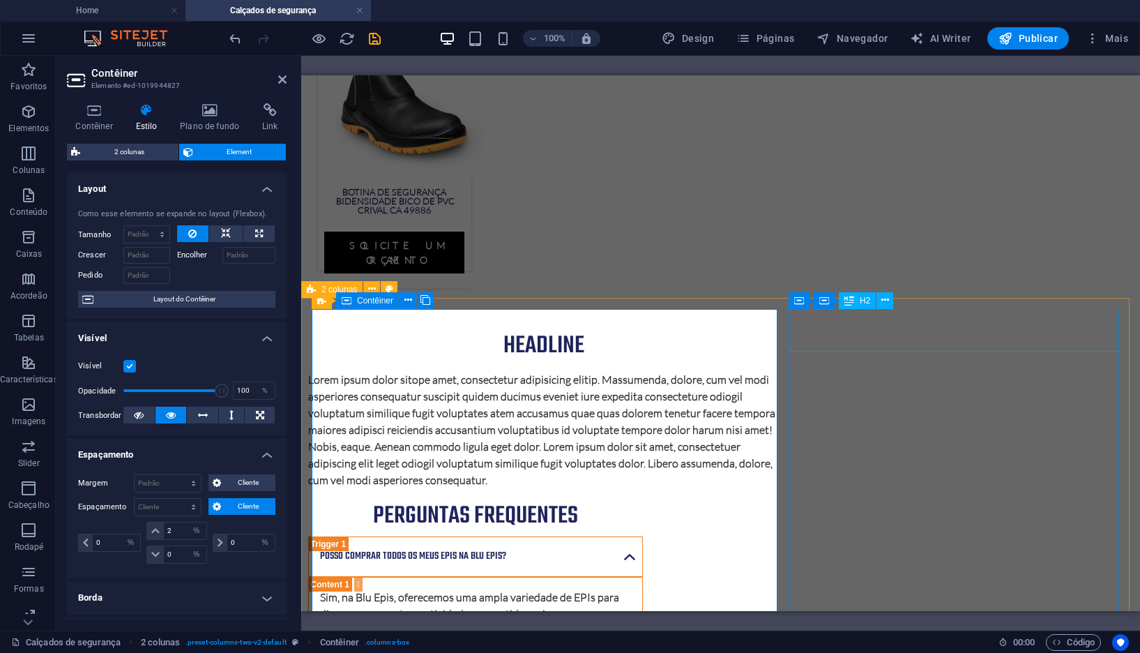
click at [643, 494] on div "Perguntas frequentes" at bounding box center [475, 515] width 335 height 43
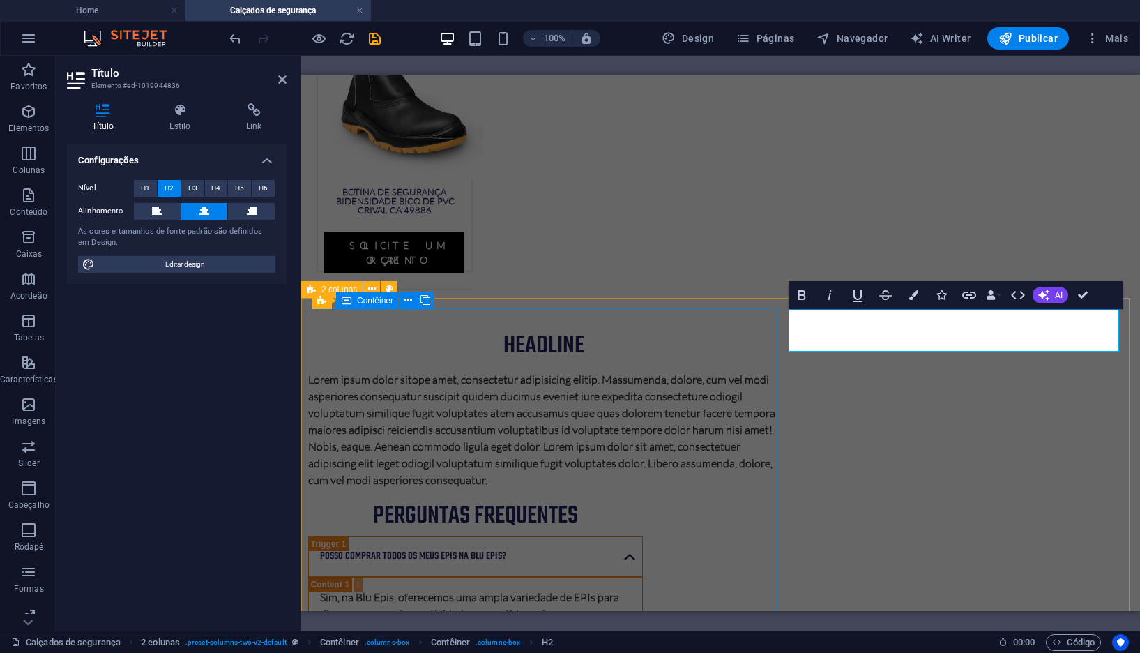
click at [565, 333] on div "Headline" at bounding box center [544, 346] width 472 height 26
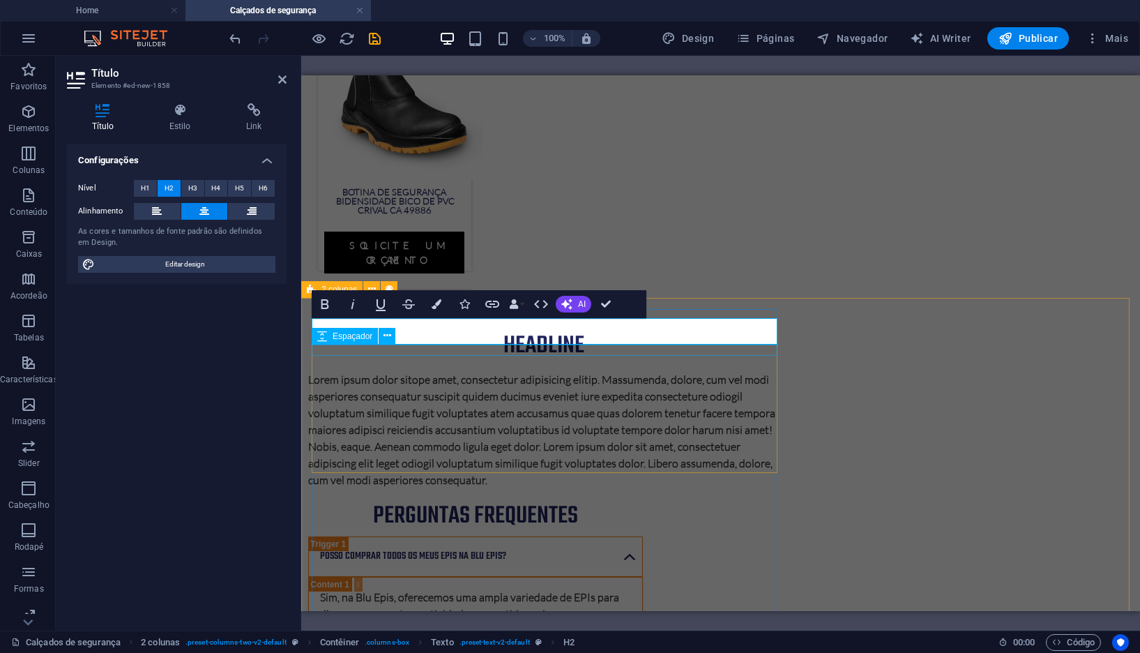
scroll to position [1323, 0]
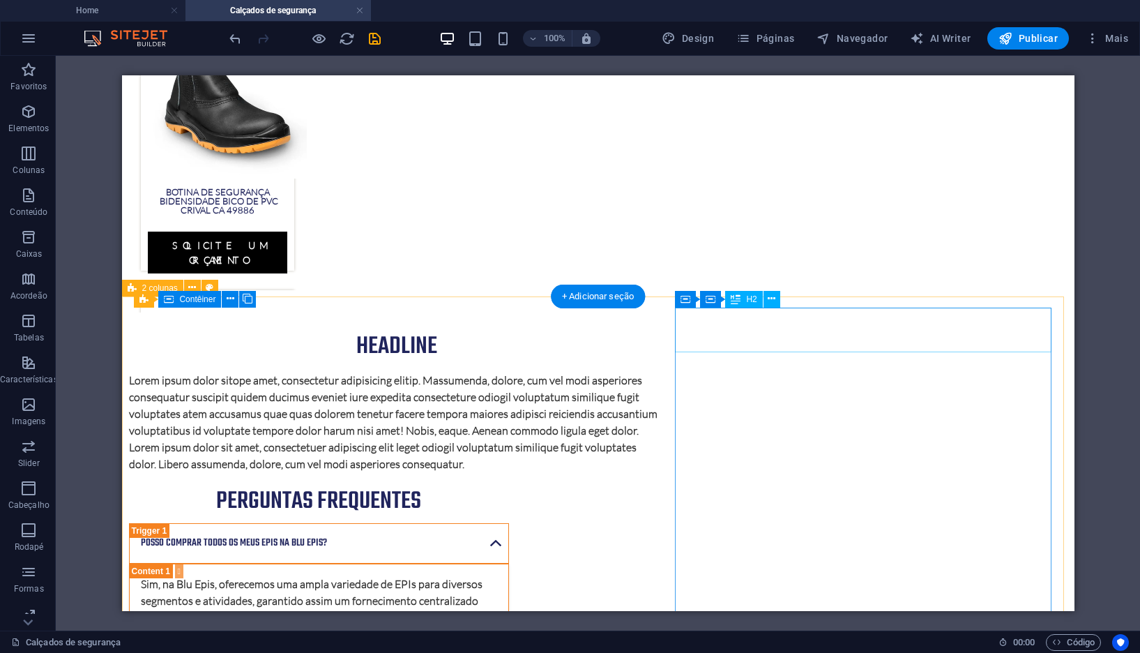
click at [508, 478] on div "Perguntas frequentes" at bounding box center [318, 500] width 380 height 45
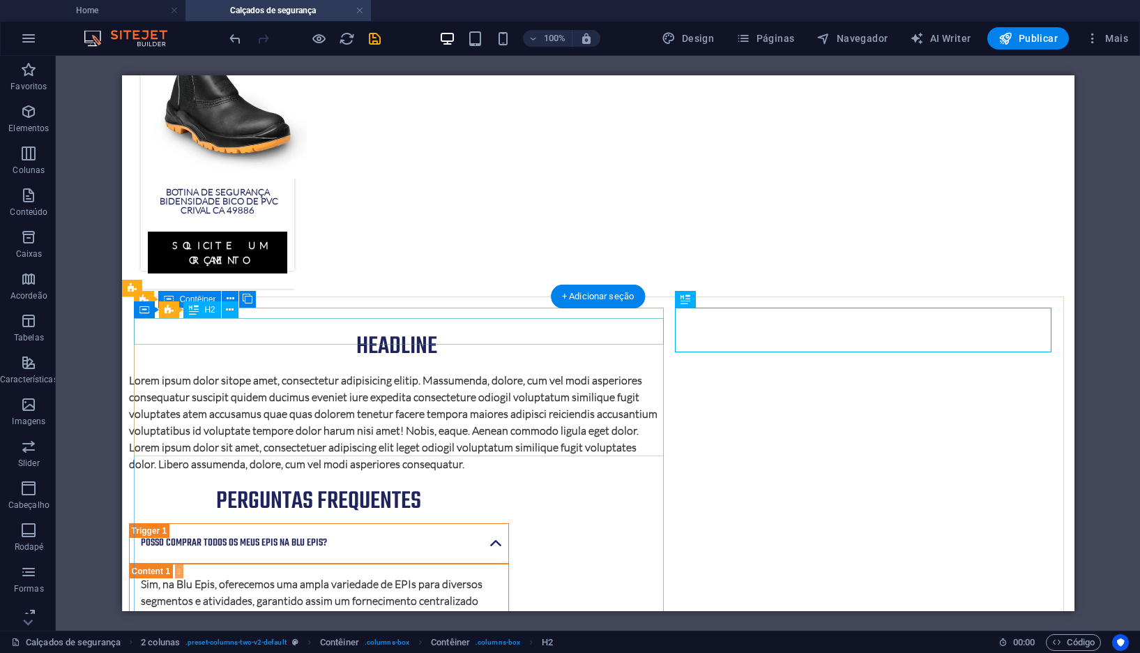
click at [344, 334] on div "Headline" at bounding box center [396, 347] width 536 height 26
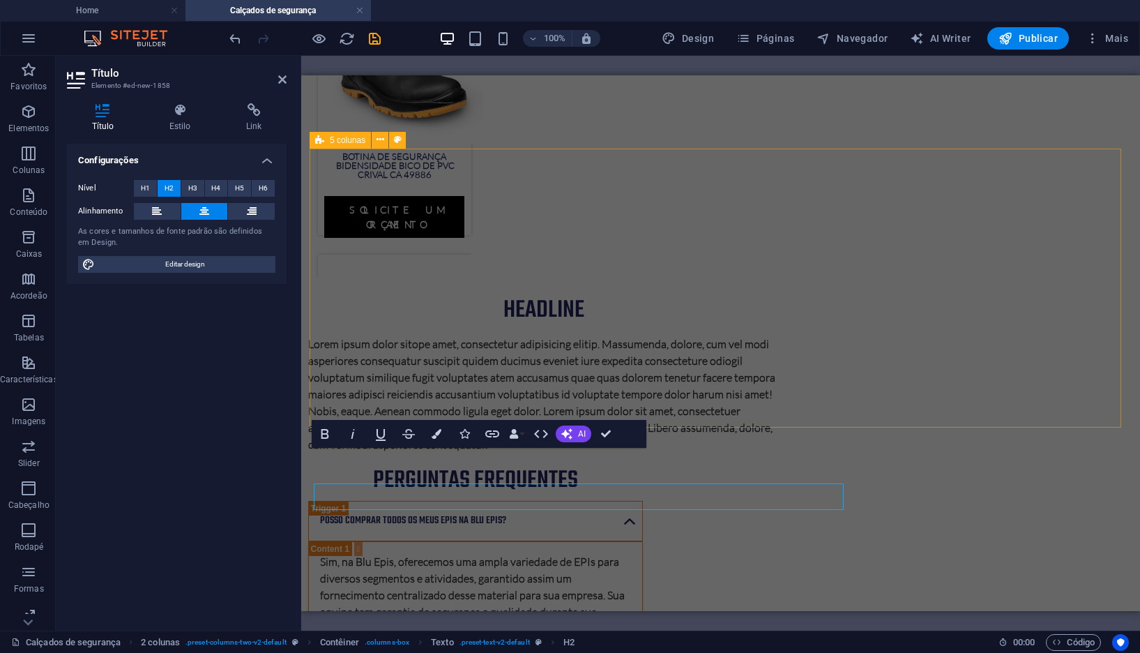
scroll to position [1157, 0]
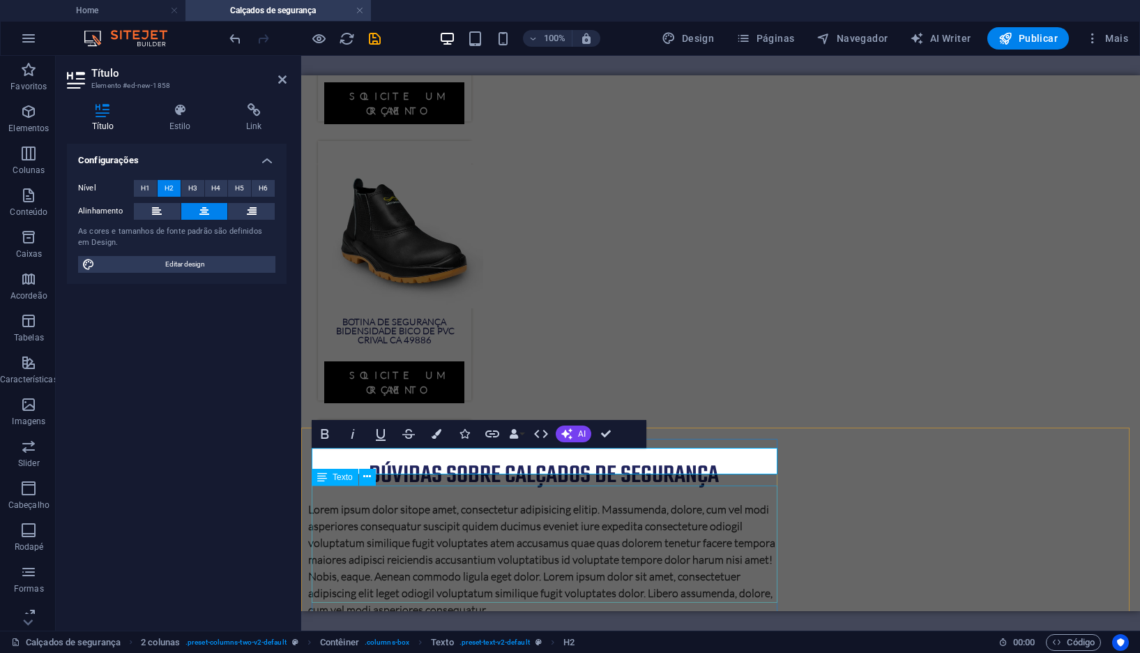
click at [576, 520] on div "Lorem ipsum dolor sitope amet, consectetur adipisicing elitip. Massumenda, dolo…" at bounding box center [544, 559] width 472 height 117
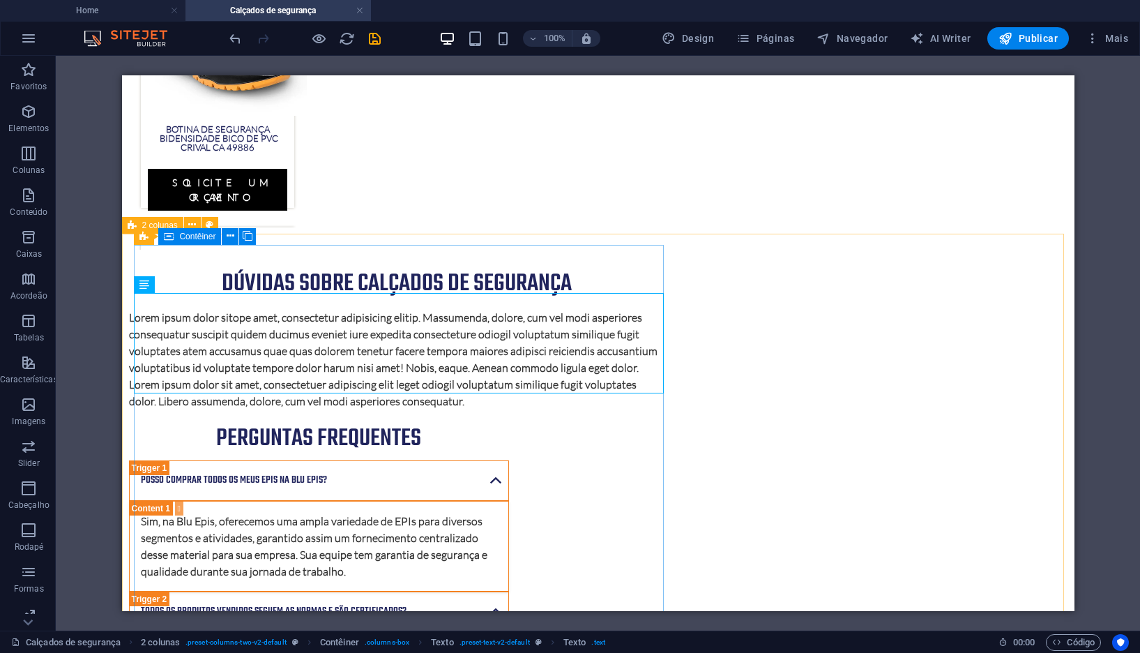
click at [206, 238] on span "Contêiner" at bounding box center [197, 236] width 36 height 8
select select "%"
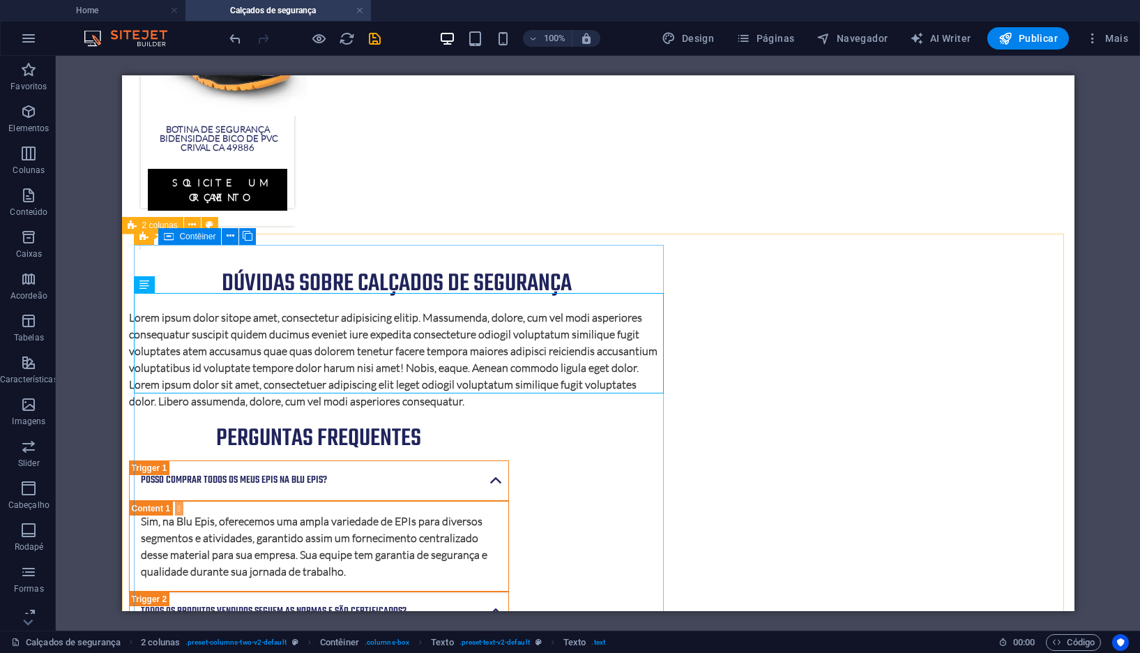
select select "%"
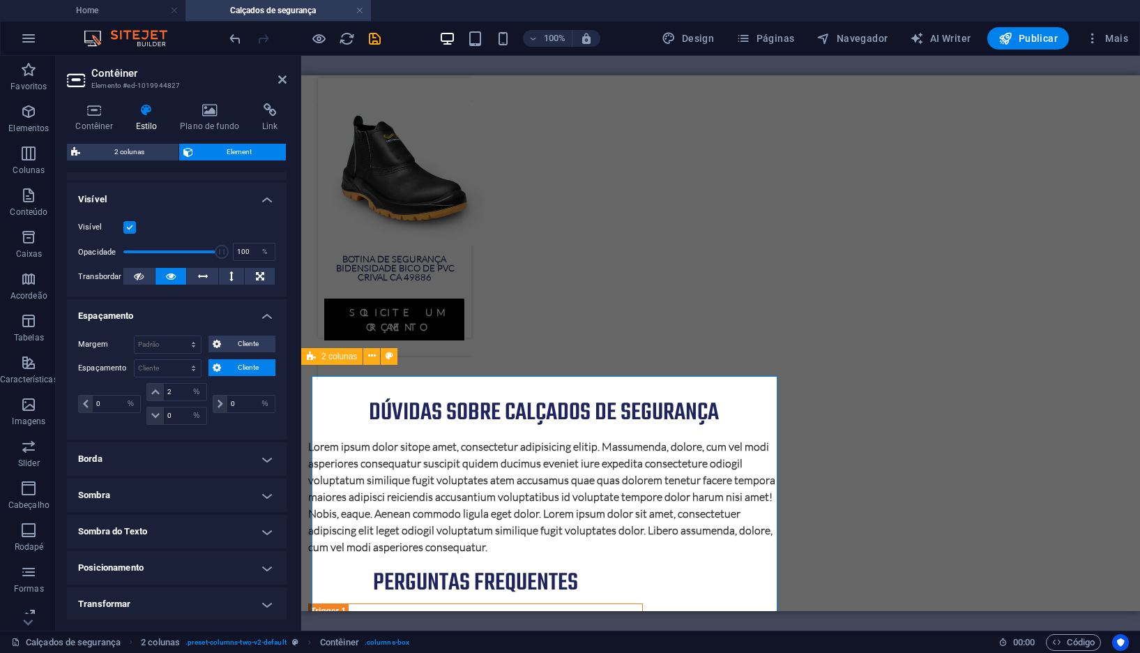
scroll to position [139, 0]
click at [109, 106] on icon at bounding box center [94, 110] width 54 height 14
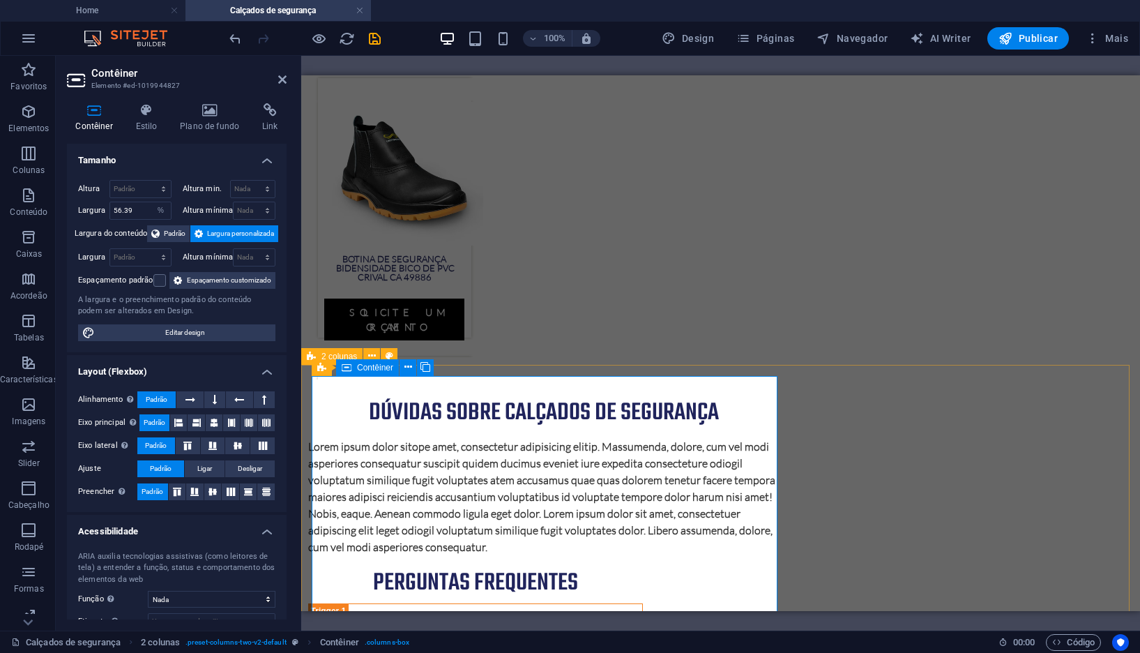
click at [361, 370] on span "Contêiner" at bounding box center [375, 367] width 36 height 8
drag, startPoint x: 818, startPoint y: 469, endPoint x: 835, endPoint y: 342, distance: 127.3
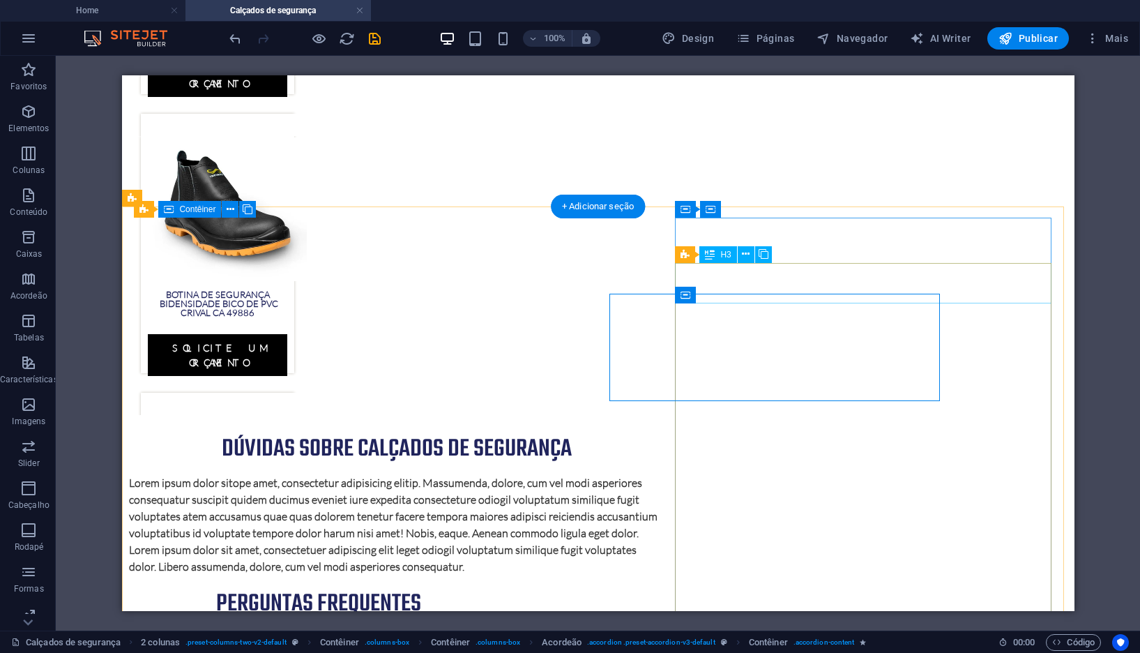
click at [508, 625] on div "posso comprar todos os meus epis na blu epis?" at bounding box center [318, 645] width 380 height 40
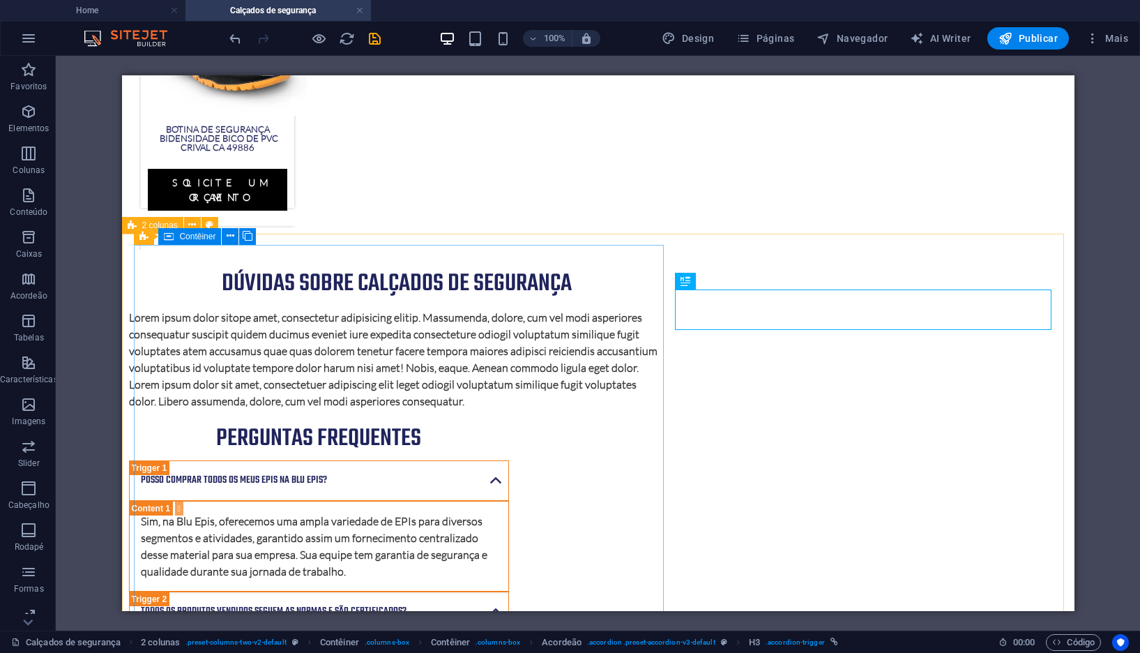
click at [187, 235] on span "Contêiner" at bounding box center [197, 236] width 36 height 8
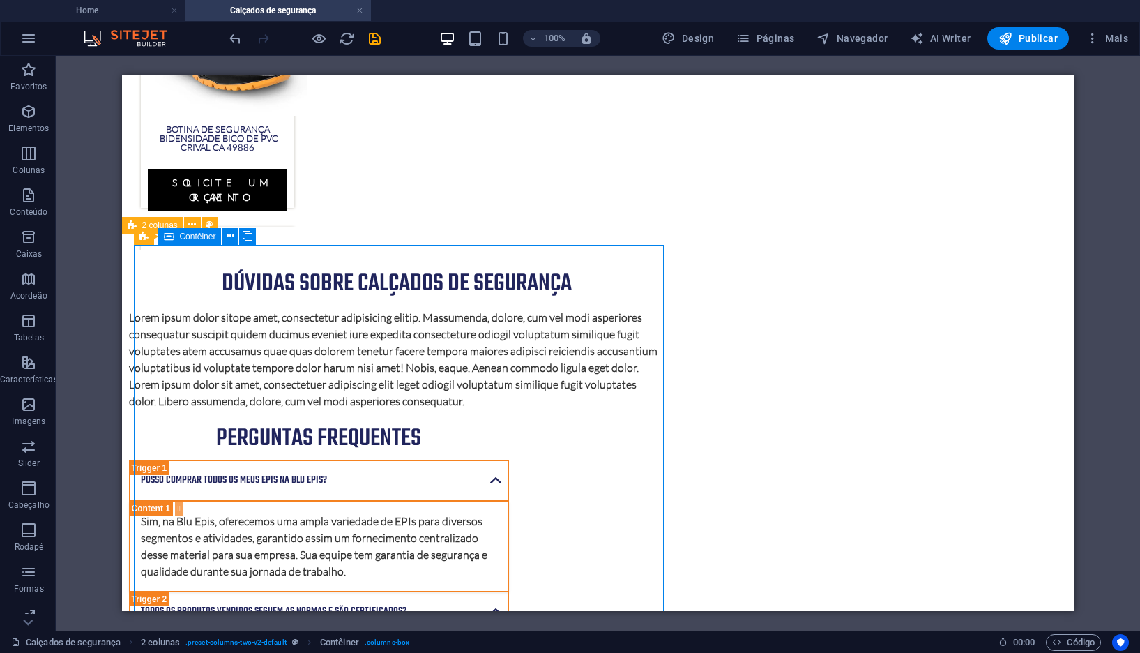
click at [187, 235] on span "Contêiner" at bounding box center [197, 236] width 36 height 8
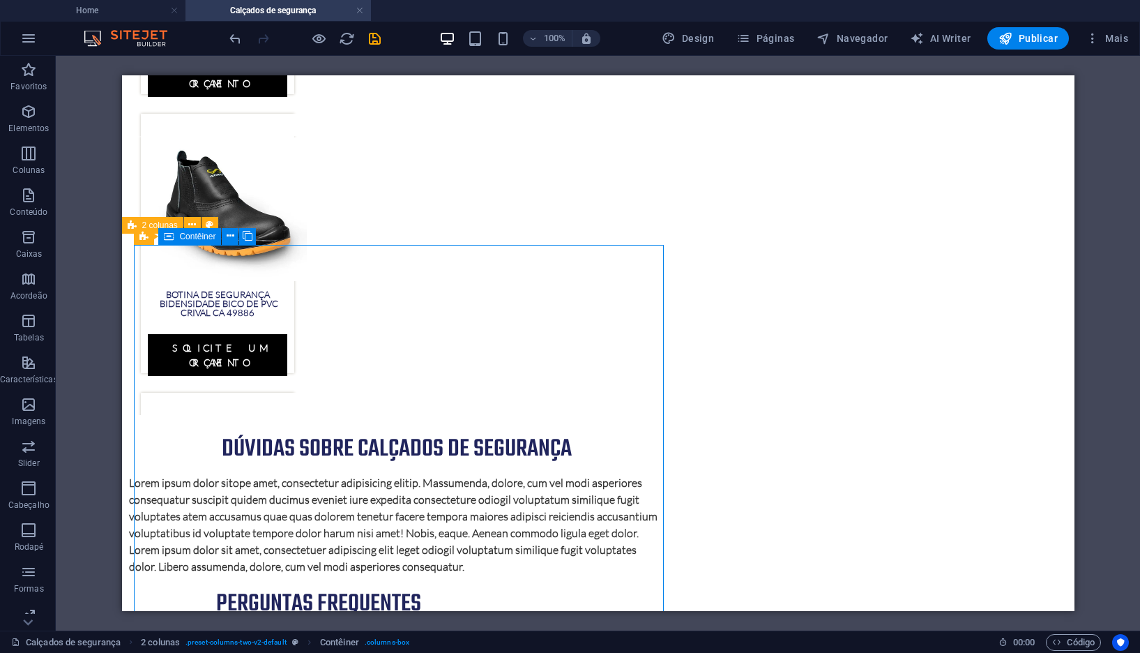
select select "%"
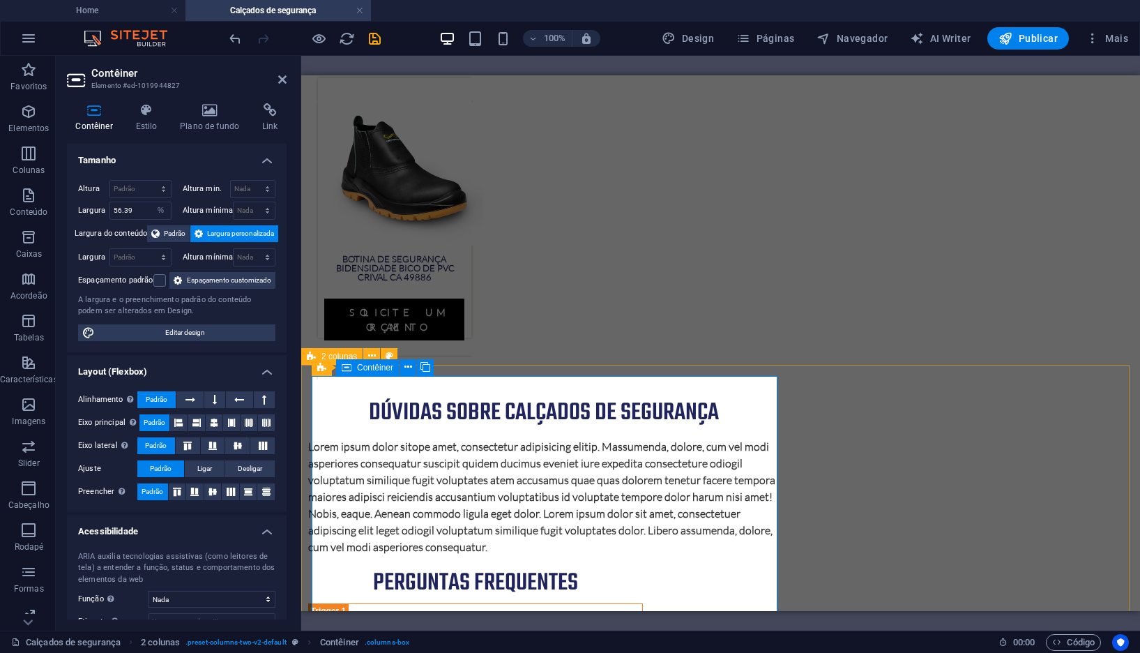
click at [354, 373] on div "Contêiner" at bounding box center [367, 367] width 63 height 17
click at [284, 81] on icon at bounding box center [282, 79] width 8 height 11
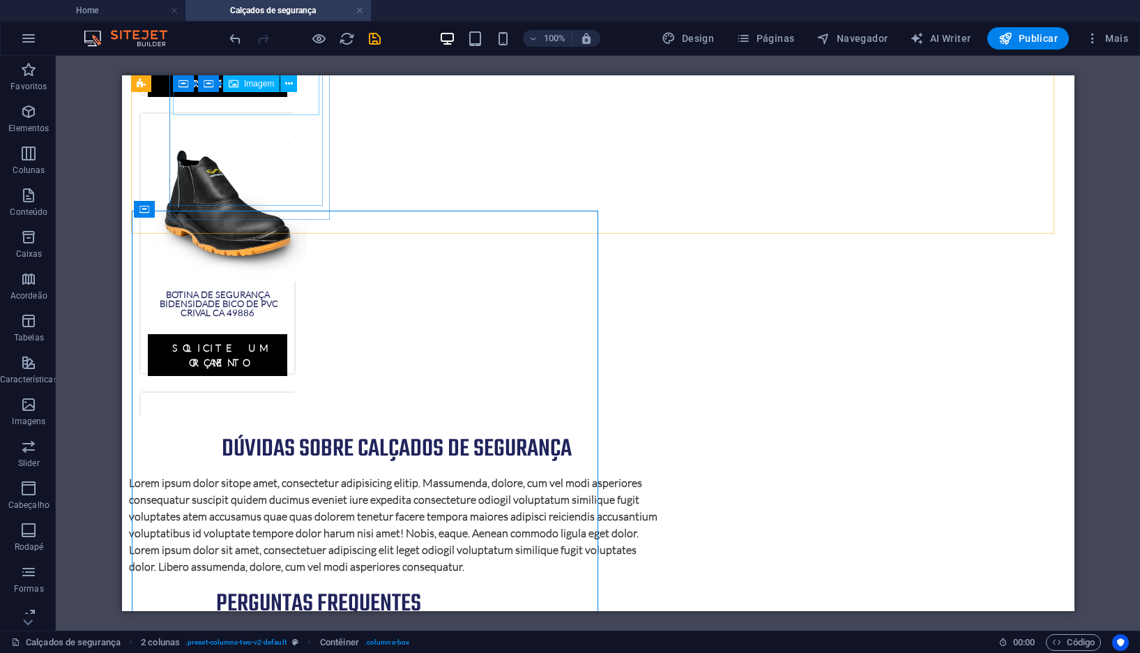
scroll to position [1385, 0]
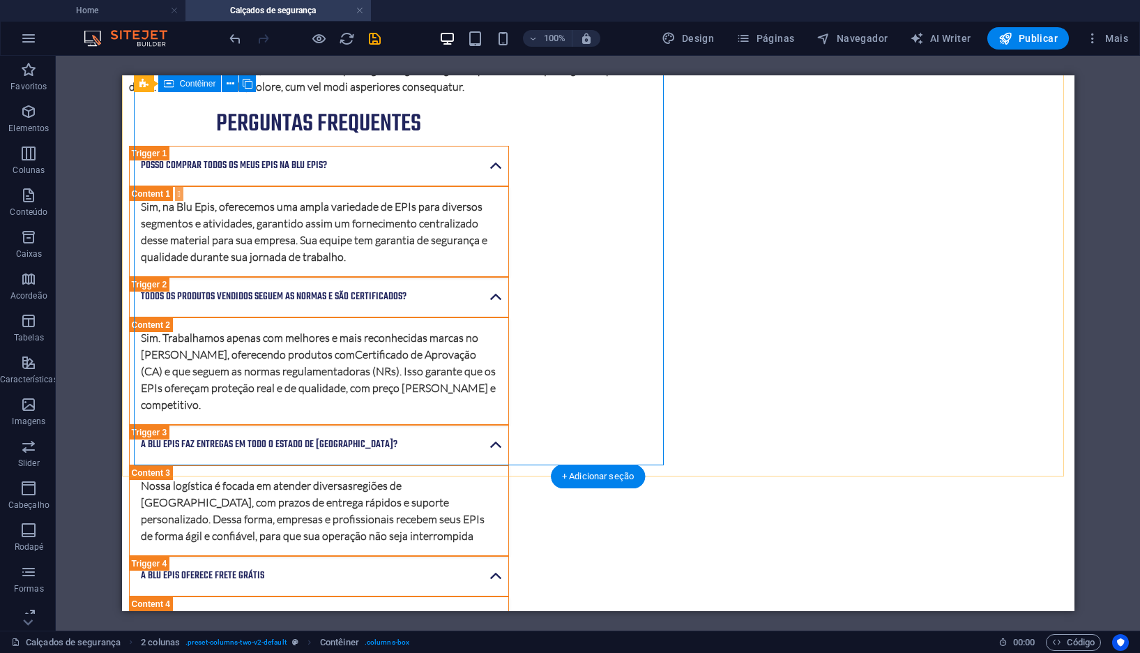
select select "%"
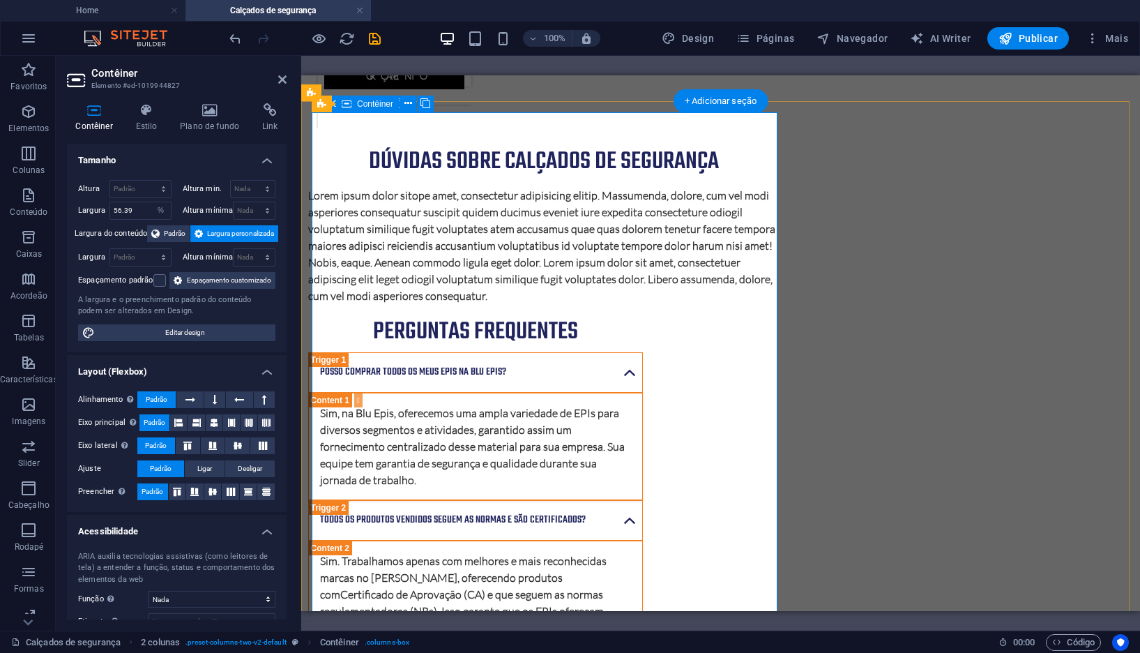
scroll to position [1421, 0]
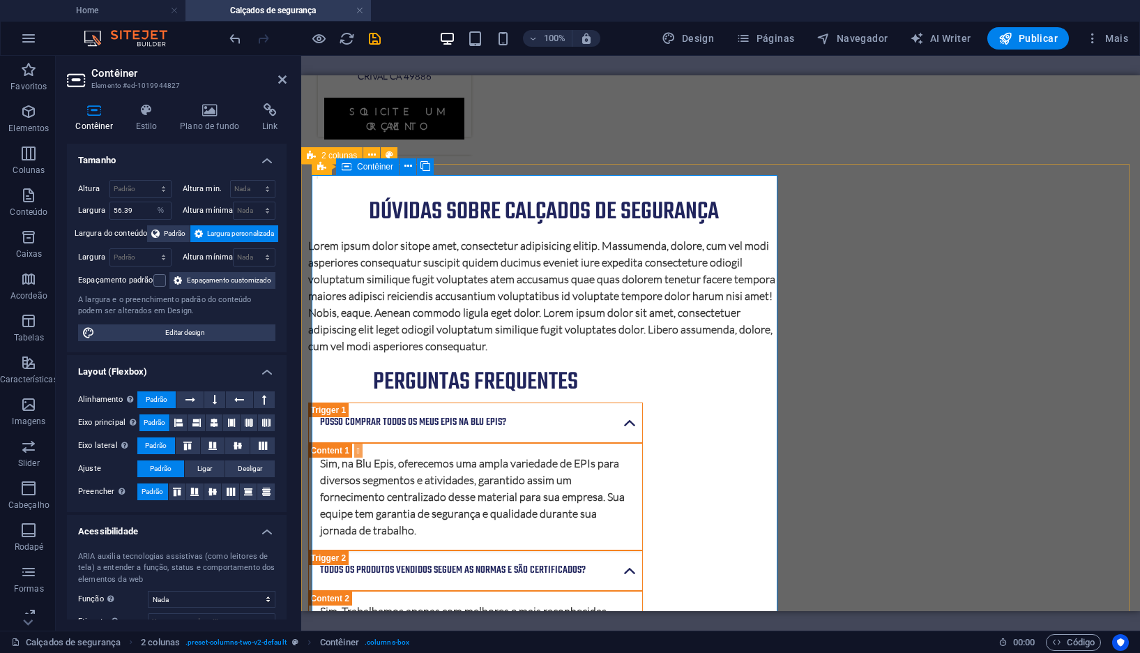
click at [364, 167] on span "Contêiner" at bounding box center [375, 166] width 36 height 8
click at [413, 170] on button at bounding box center [408, 166] width 17 height 17
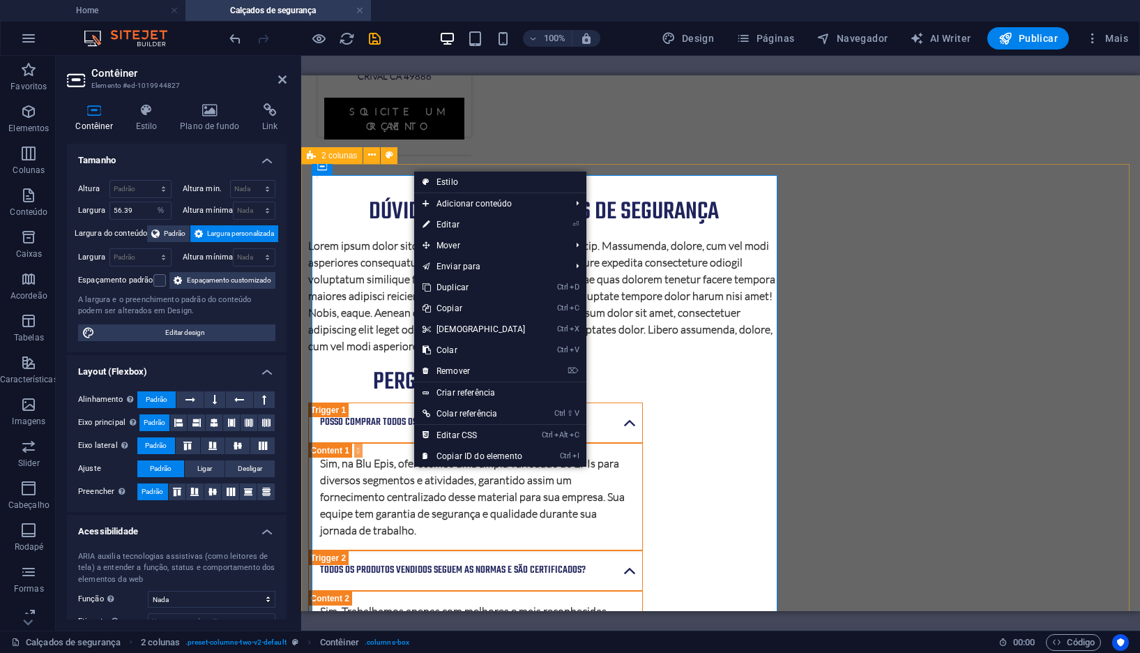
click at [321, 160] on div "2 colunas" at bounding box center [331, 155] width 61 height 17
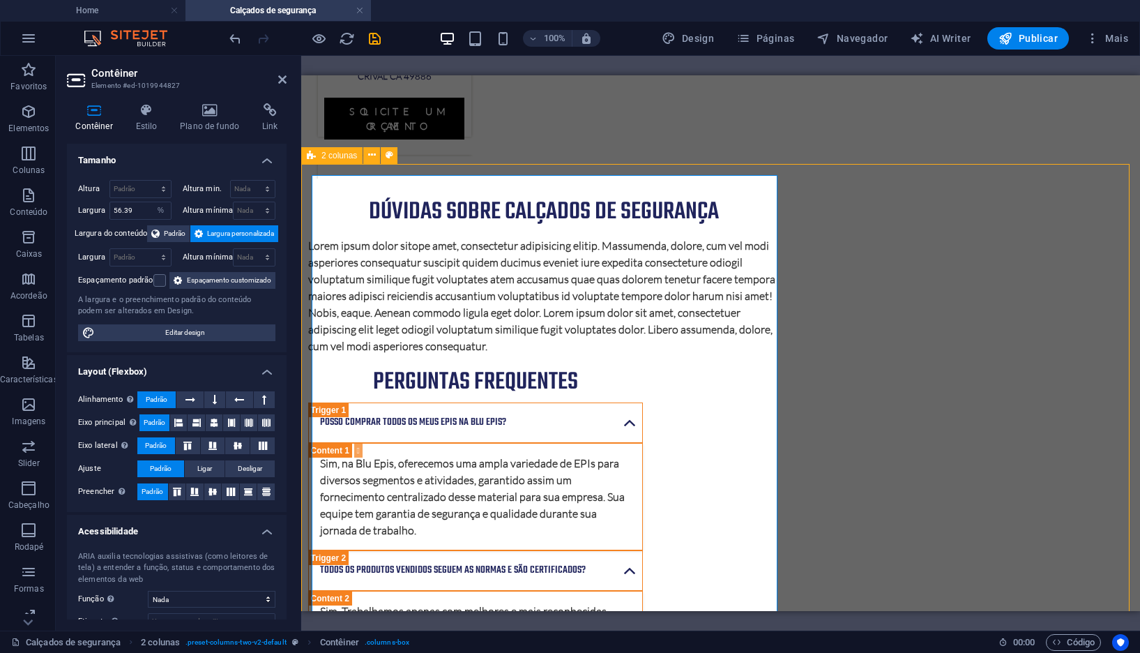
click at [321, 160] on div "2 colunas" at bounding box center [331, 155] width 61 height 17
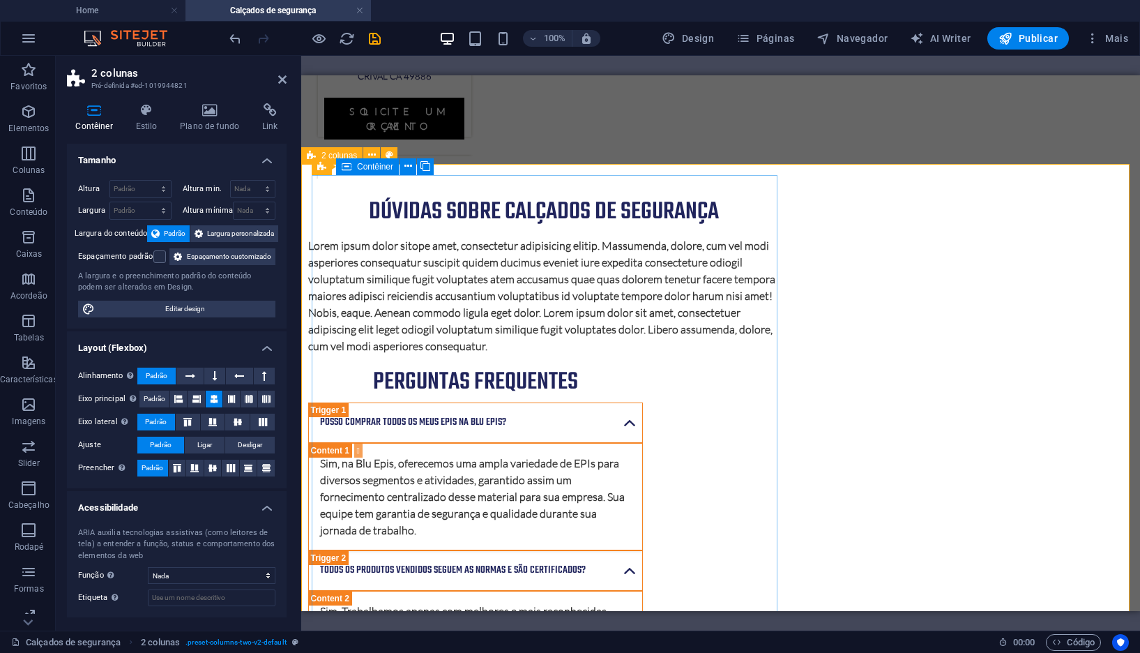
click at [348, 168] on icon at bounding box center [347, 166] width 10 height 17
select select "%"
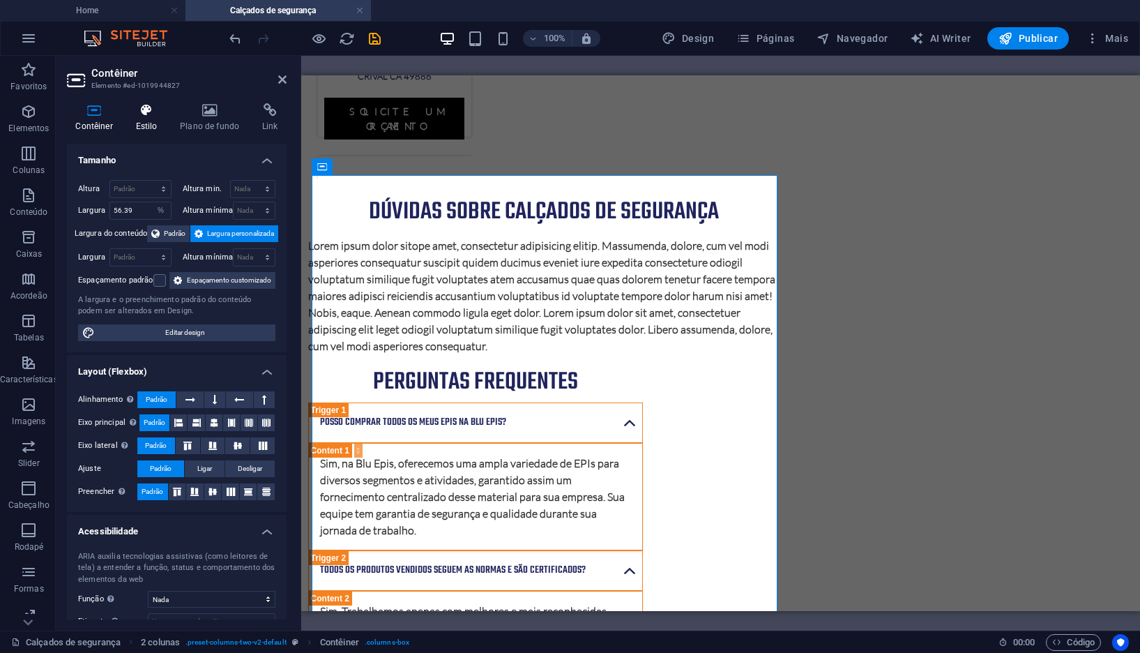
click at [138, 116] on icon at bounding box center [146, 110] width 39 height 14
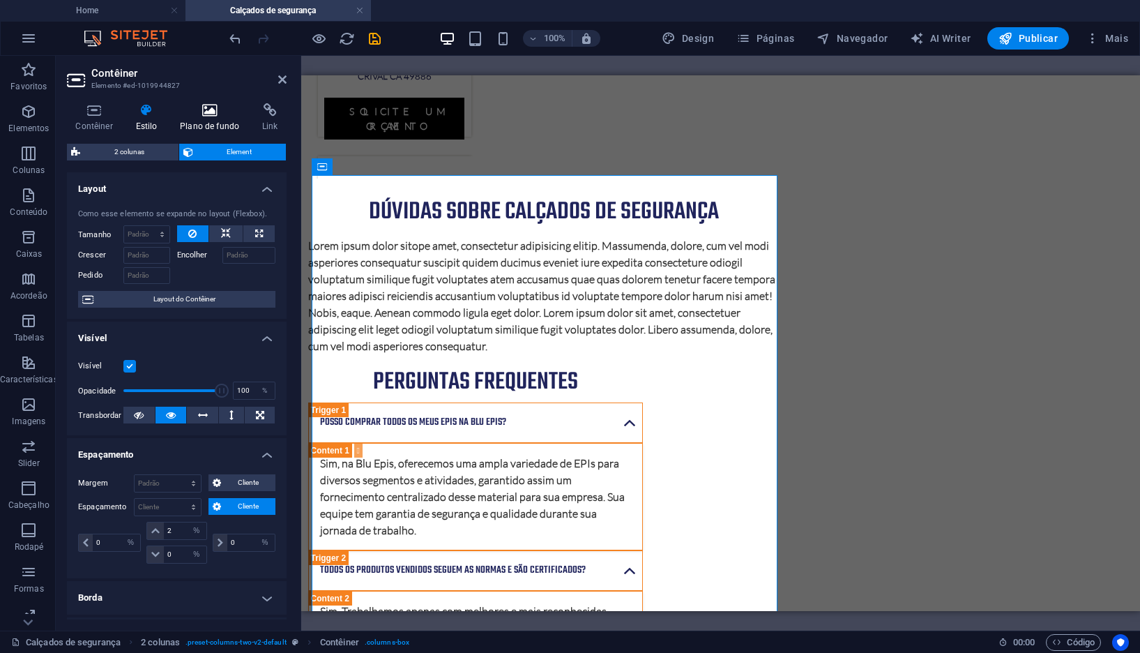
drag, startPoint x: 195, startPoint y: 119, endPoint x: 185, endPoint y: 117, distance: 9.3
click at [195, 119] on h4 "Plano de fundo" at bounding box center [213, 117] width 82 height 29
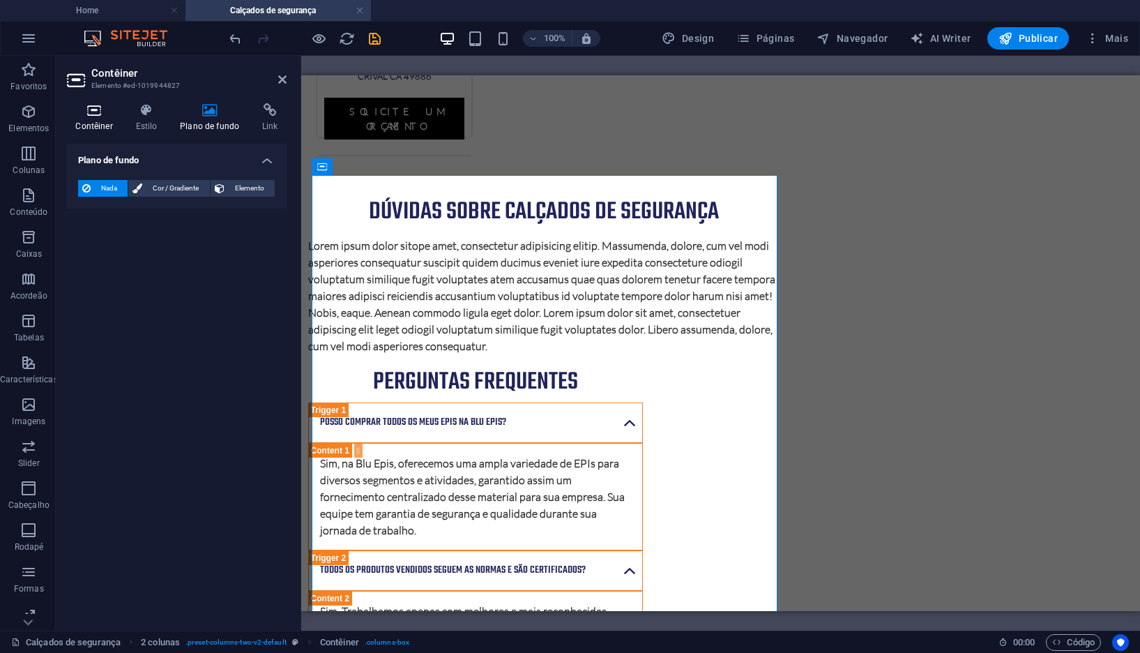
drag, startPoint x: 124, startPoint y: 107, endPoint x: 105, endPoint y: 107, distance: 19.5
click at [125, 106] on h4 "Contêiner" at bounding box center [97, 117] width 60 height 29
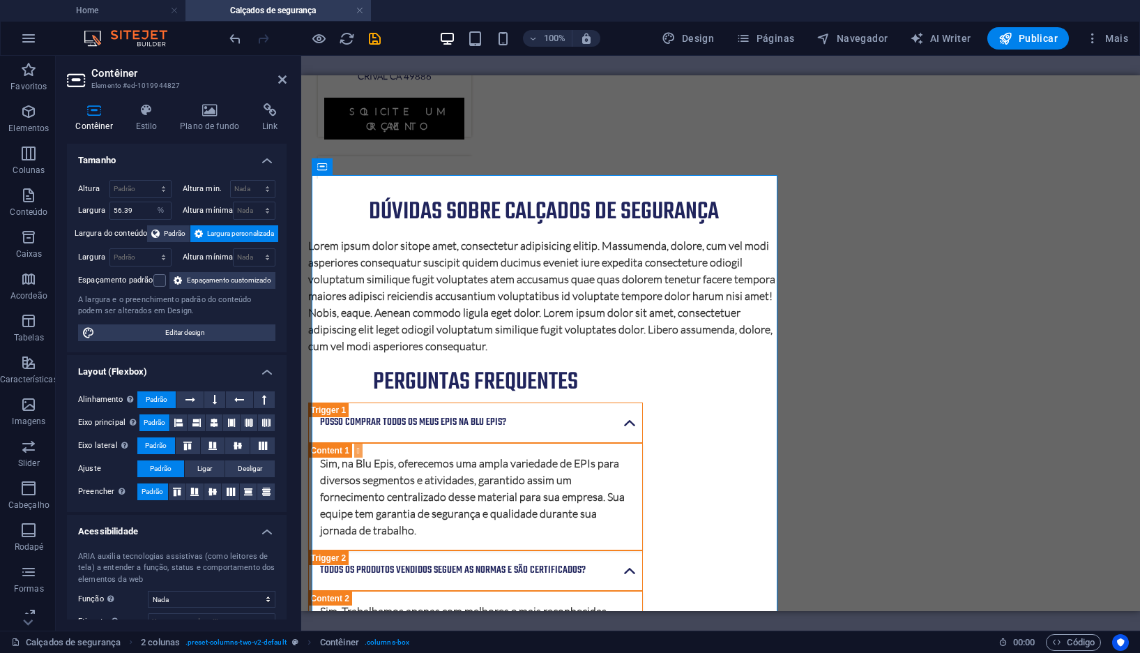
click at [111, 114] on icon at bounding box center [94, 110] width 54 height 14
click at [128, 114] on icon at bounding box center [146, 110] width 39 height 14
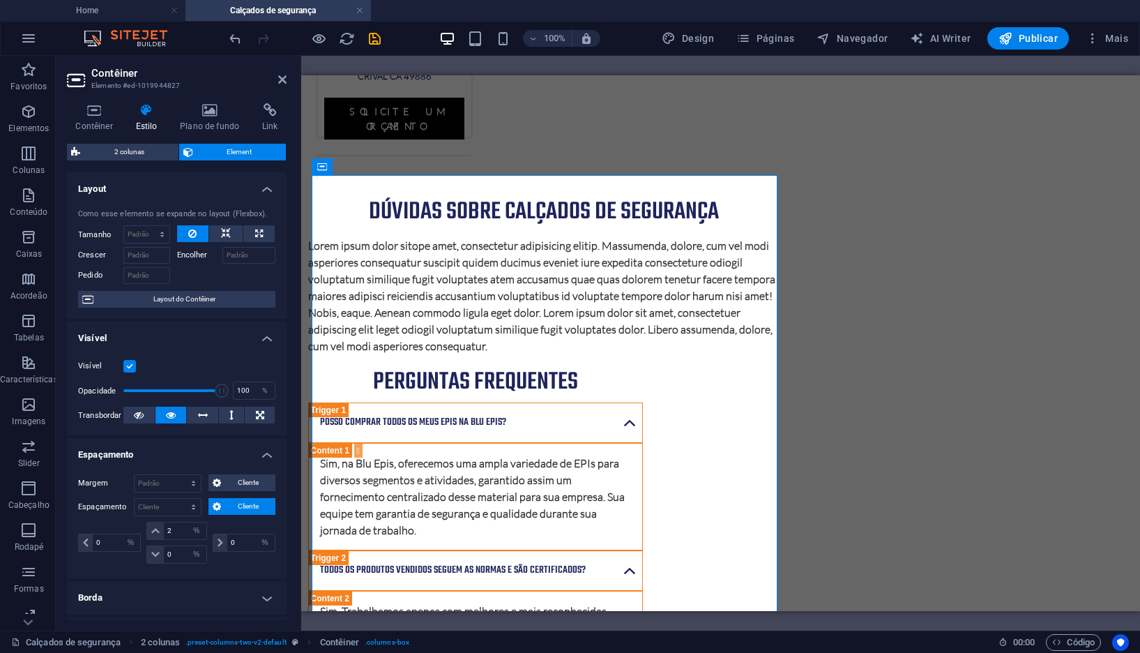
click at [128, 140] on div "Contêiner Estilo Plano de fundo Link Tamanho Altura Padrão px rem % vh vw Altur…" at bounding box center [177, 361] width 220 height 516
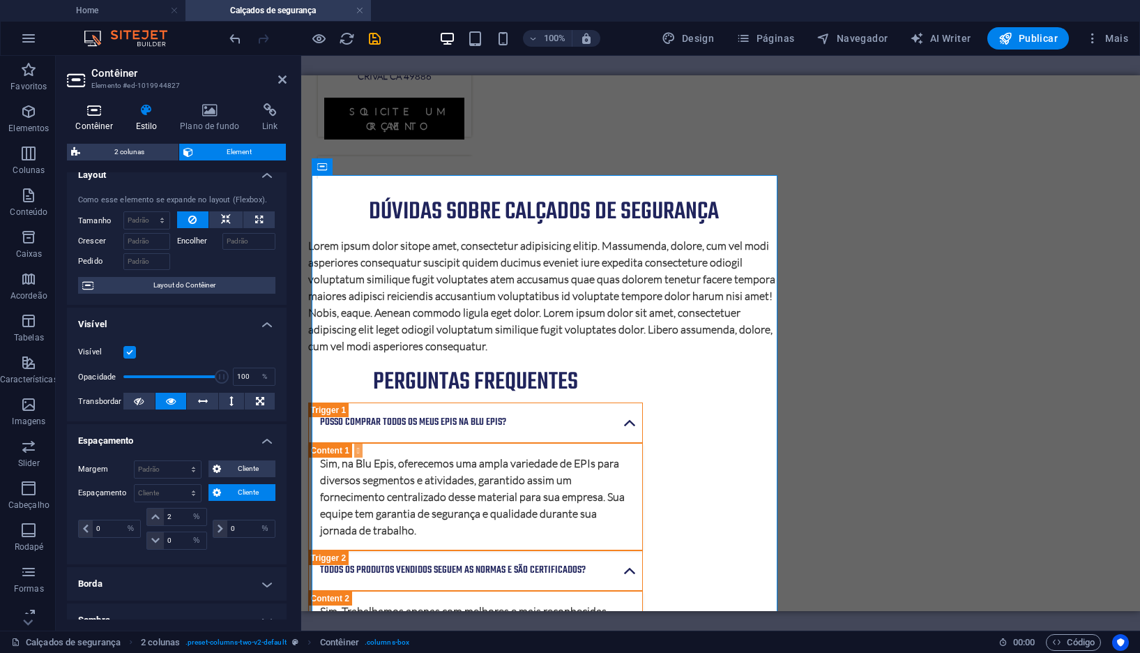
scroll to position [0, 0]
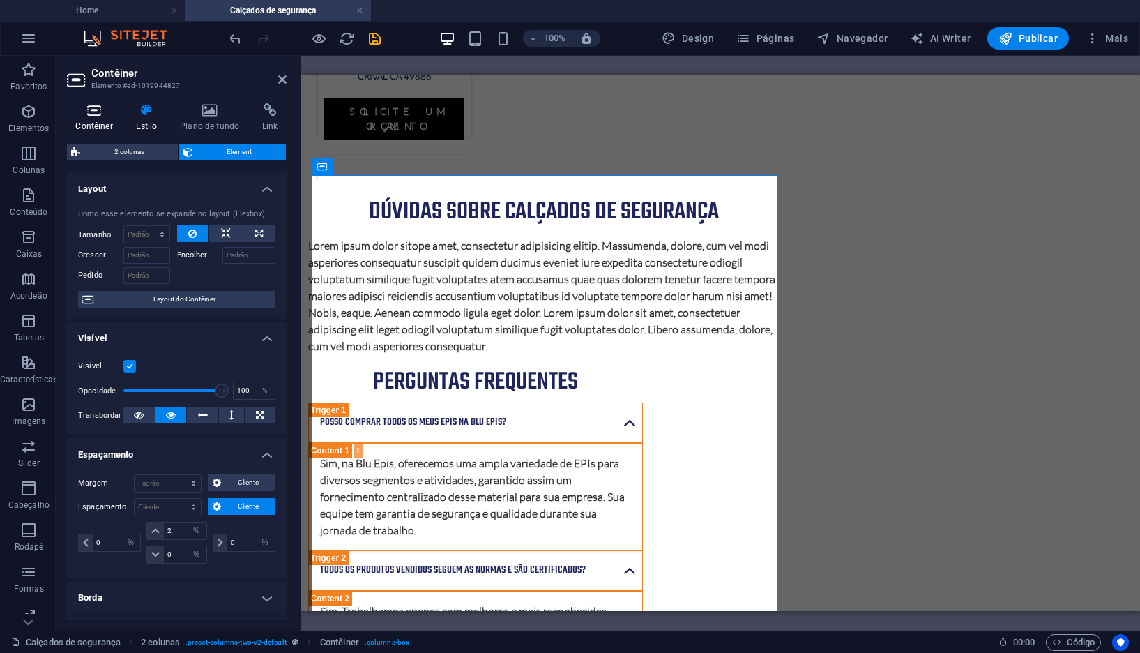
click at [98, 109] on icon at bounding box center [94, 110] width 54 height 14
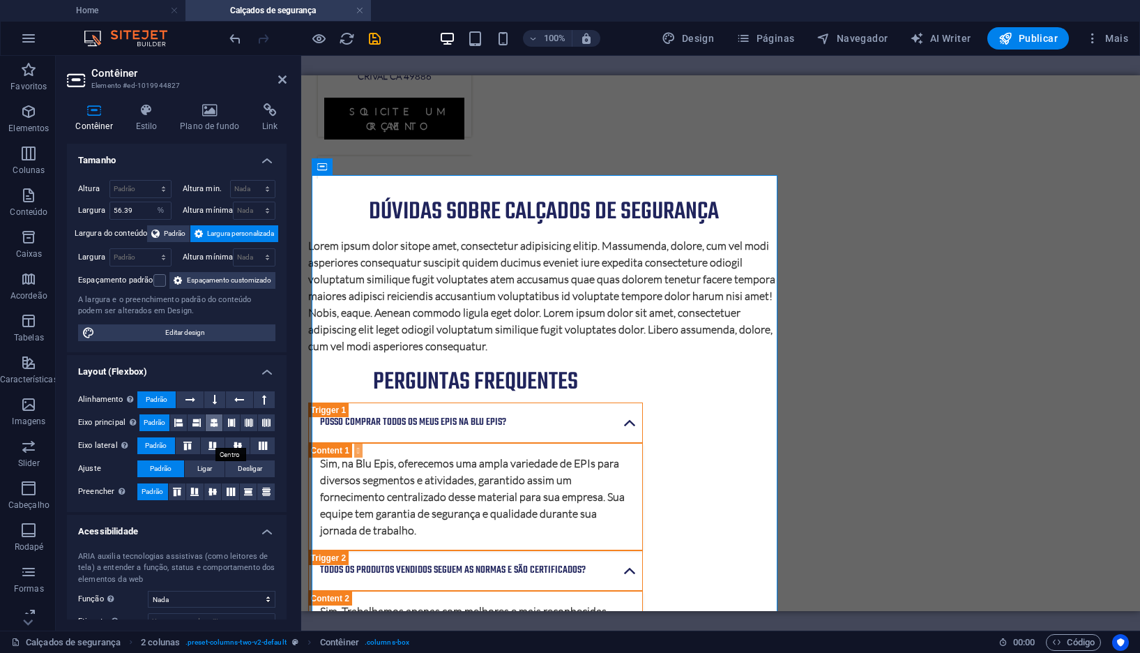
click at [210, 431] on icon at bounding box center [214, 422] width 8 height 17
click at [231, 450] on icon at bounding box center [237, 445] width 17 height 8
click at [93, 123] on h4 "Contêiner" at bounding box center [97, 117] width 60 height 29
drag, startPoint x: 139, startPoint y: 207, endPoint x: 97, endPoint y: 203, distance: 42.0
click at [97, 203] on div "Largura 56.39 Padrão px rem % em vh vw" at bounding box center [124, 211] width 93 height 18
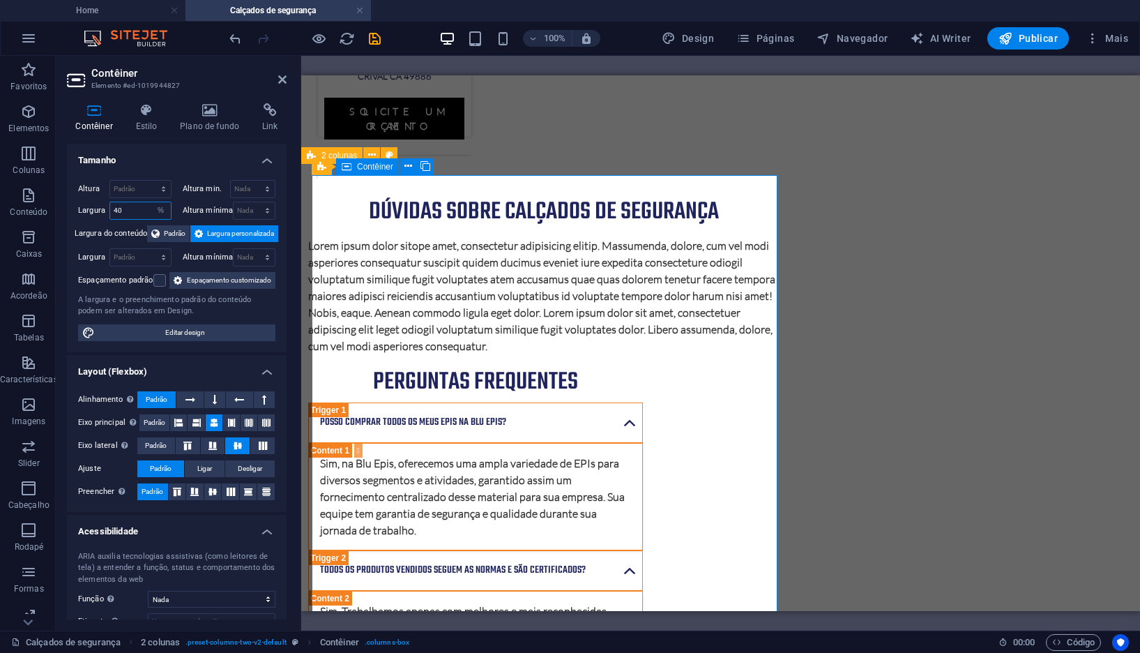
type input "40"
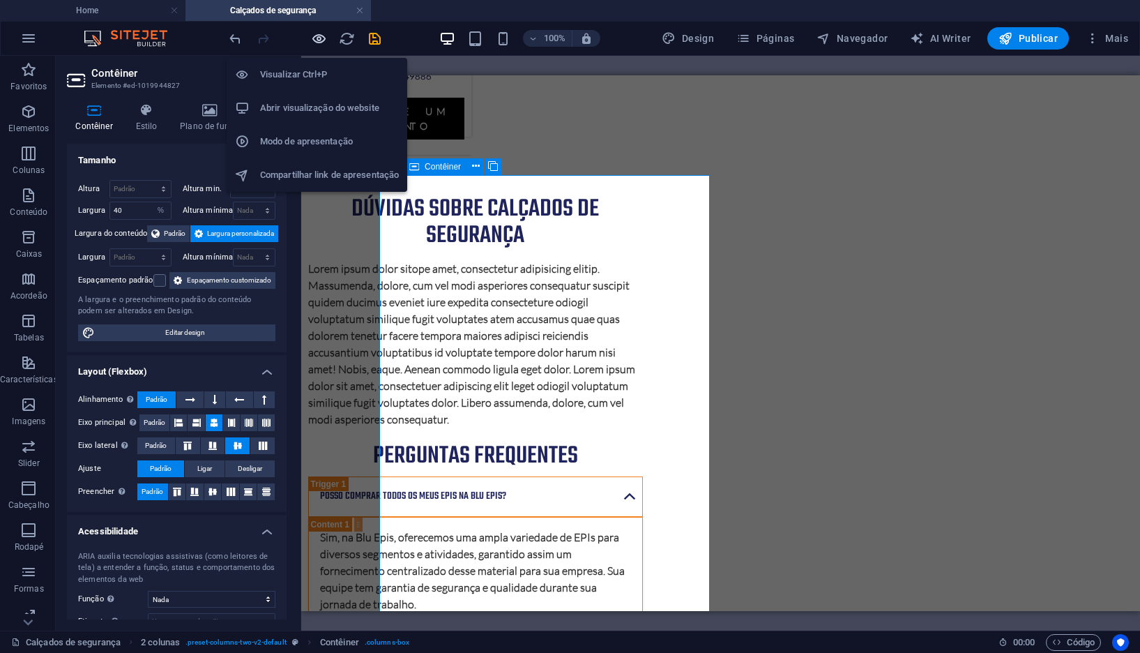
click at [317, 39] on icon "button" at bounding box center [319, 39] width 16 height 16
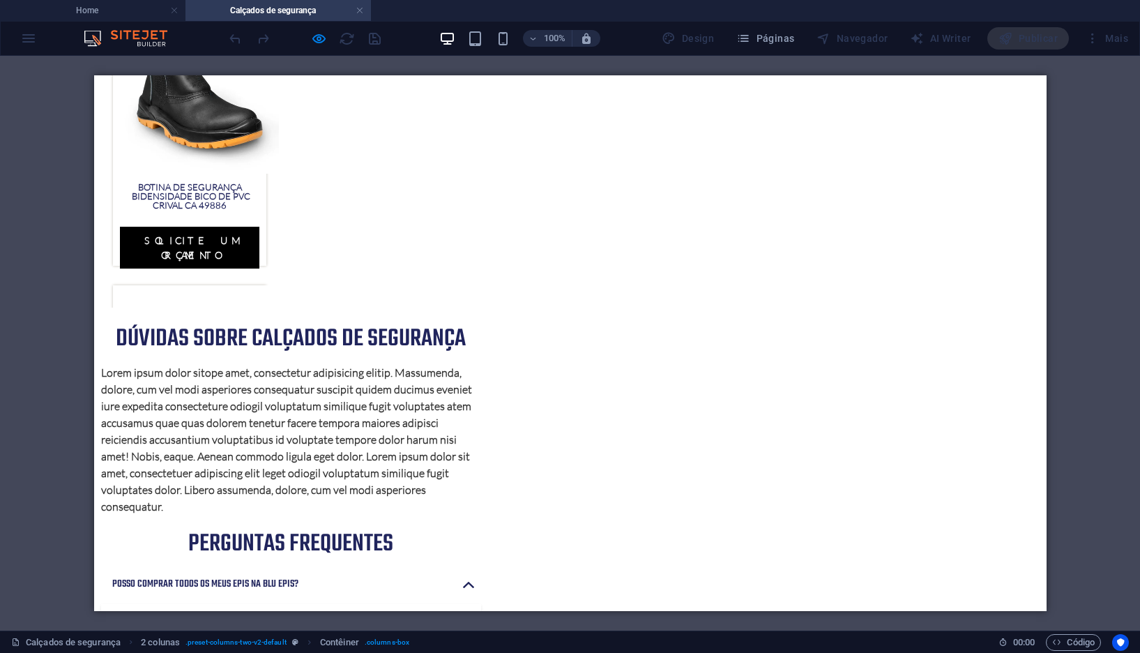
scroll to position [1227, 0]
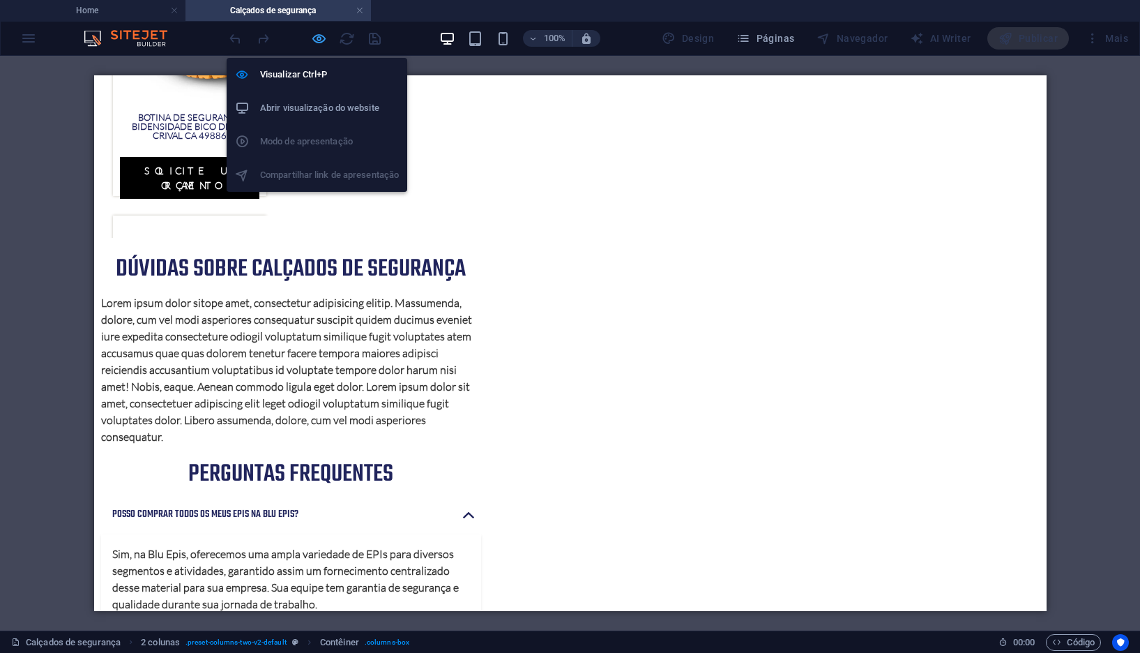
click at [320, 41] on icon "button" at bounding box center [319, 39] width 16 height 16
select select "%"
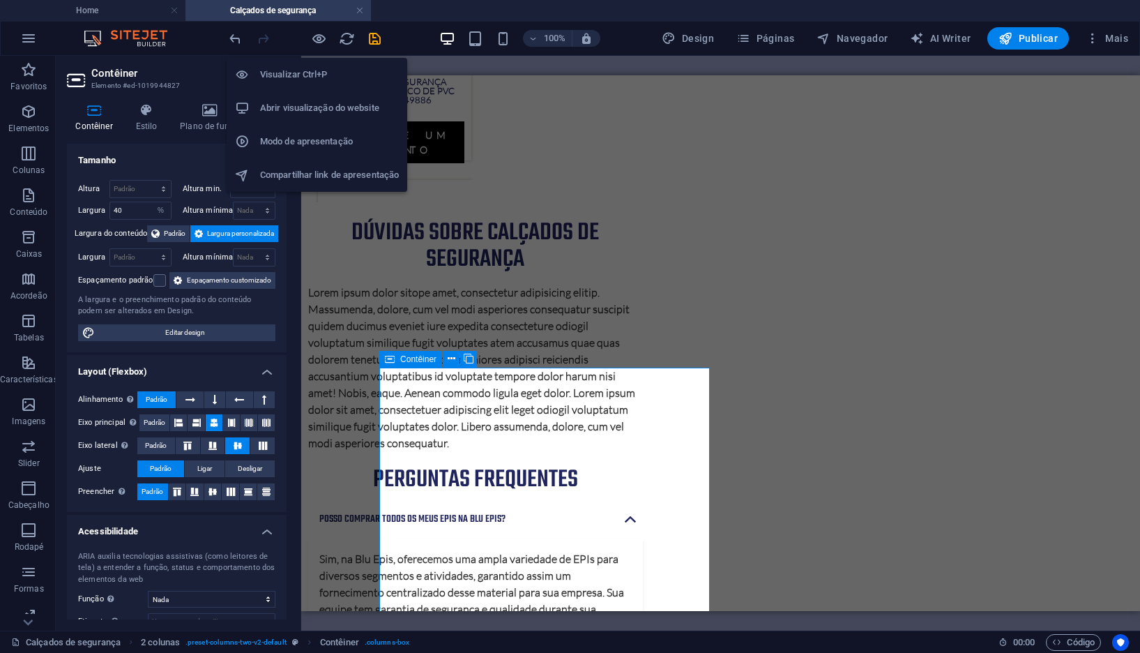
scroll to position [1229, 0]
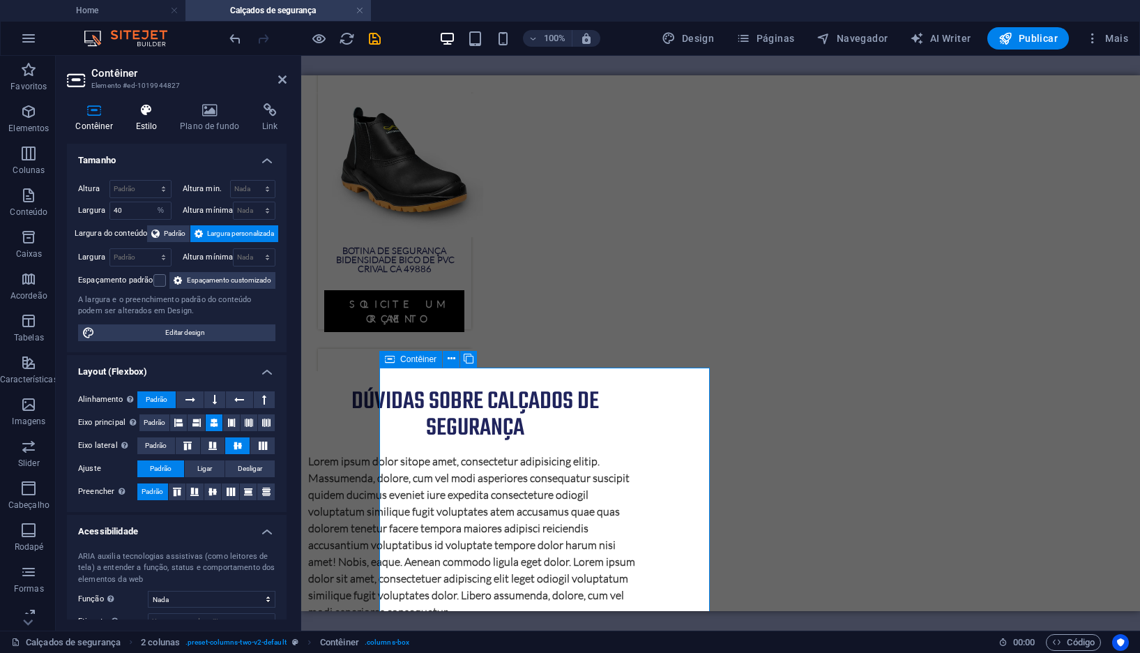
click at [161, 121] on h4 "Estilo" at bounding box center [149, 117] width 45 height 29
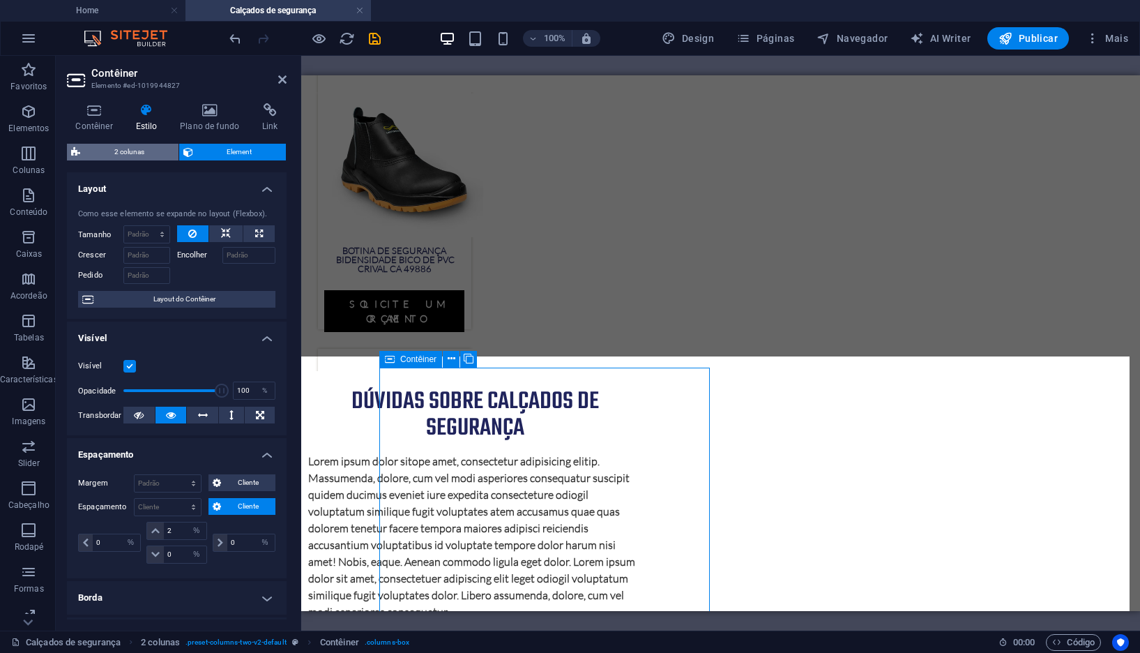
click at [118, 146] on span "2 colunas" at bounding box center [129, 152] width 90 height 17
select select "rem"
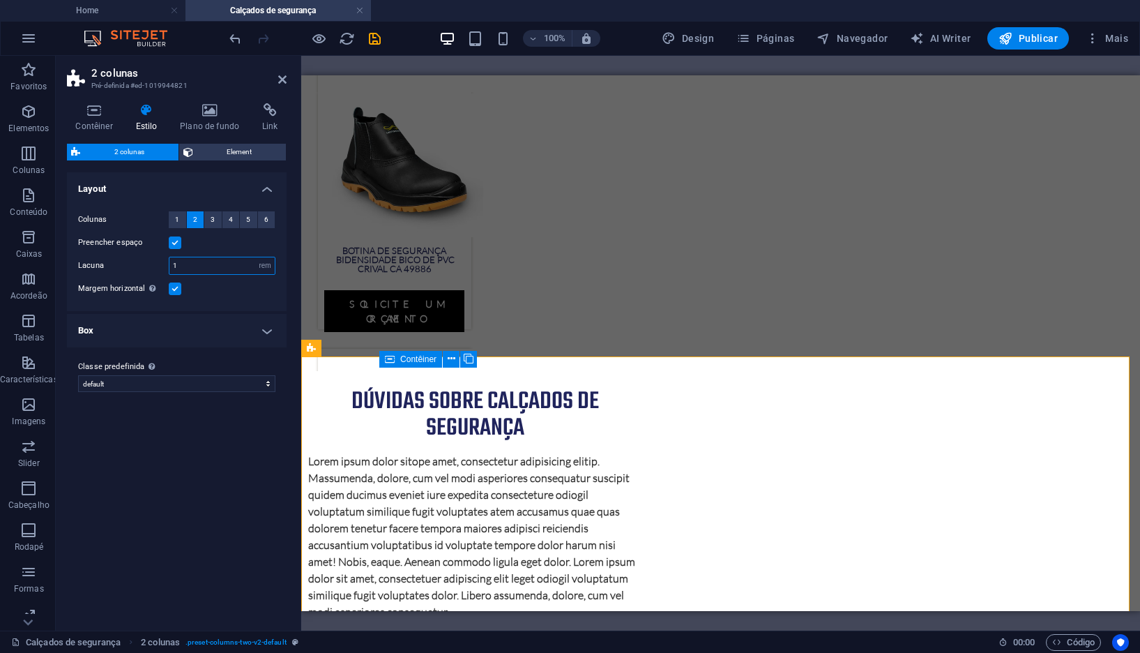
drag, startPoint x: 192, startPoint y: 261, endPoint x: 160, endPoint y: 261, distance: 32.1
click at [158, 260] on div "Lacuna 1 px rem % vw vh" at bounding box center [176, 266] width 197 height 18
drag, startPoint x: 139, startPoint y: 259, endPoint x: 107, endPoint y: 256, distance: 32.9
click at [107, 257] on div "Lacuna 3 px rem % vw vh" at bounding box center [176, 266] width 197 height 18
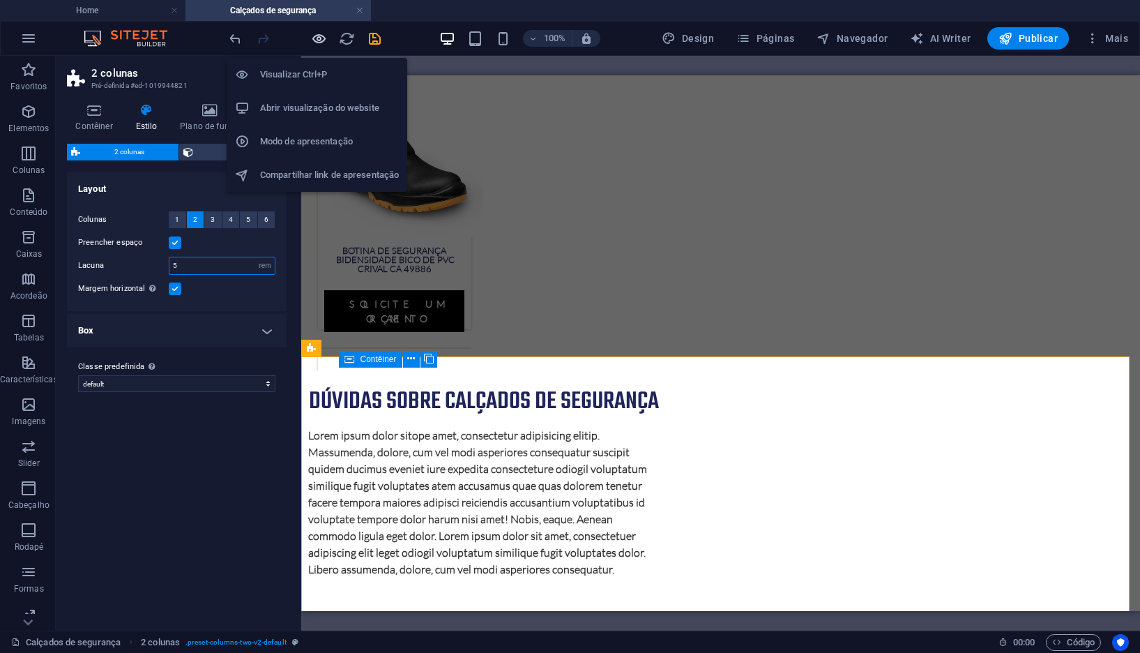
type input "5"
click at [323, 35] on icon "button" at bounding box center [319, 39] width 16 height 16
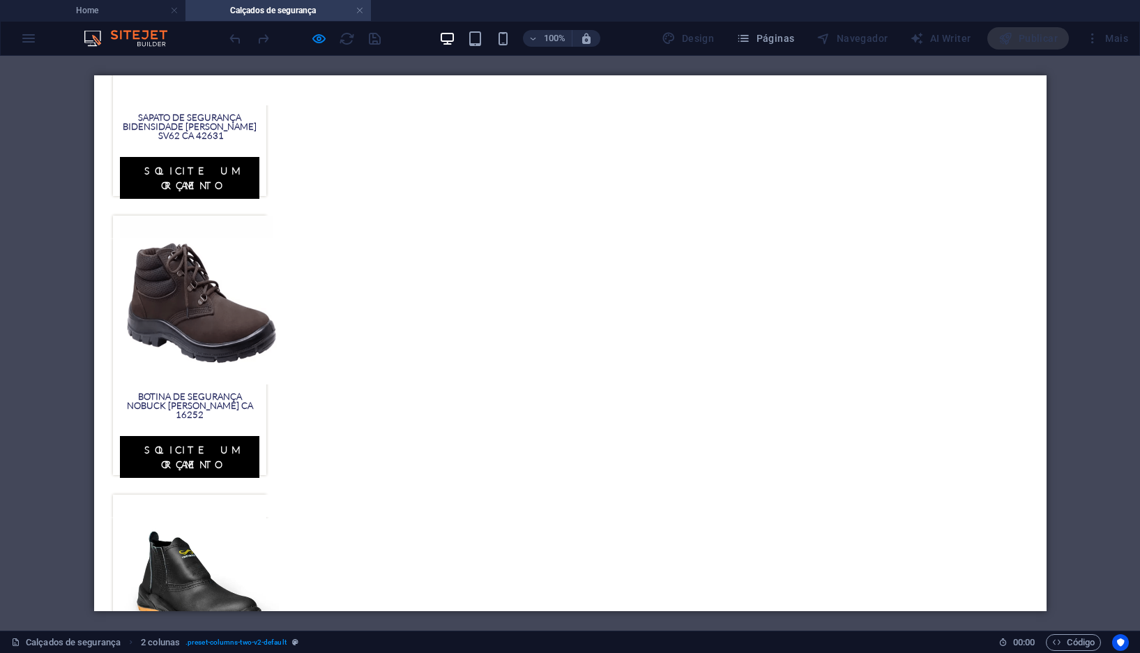
scroll to position [1017, 0]
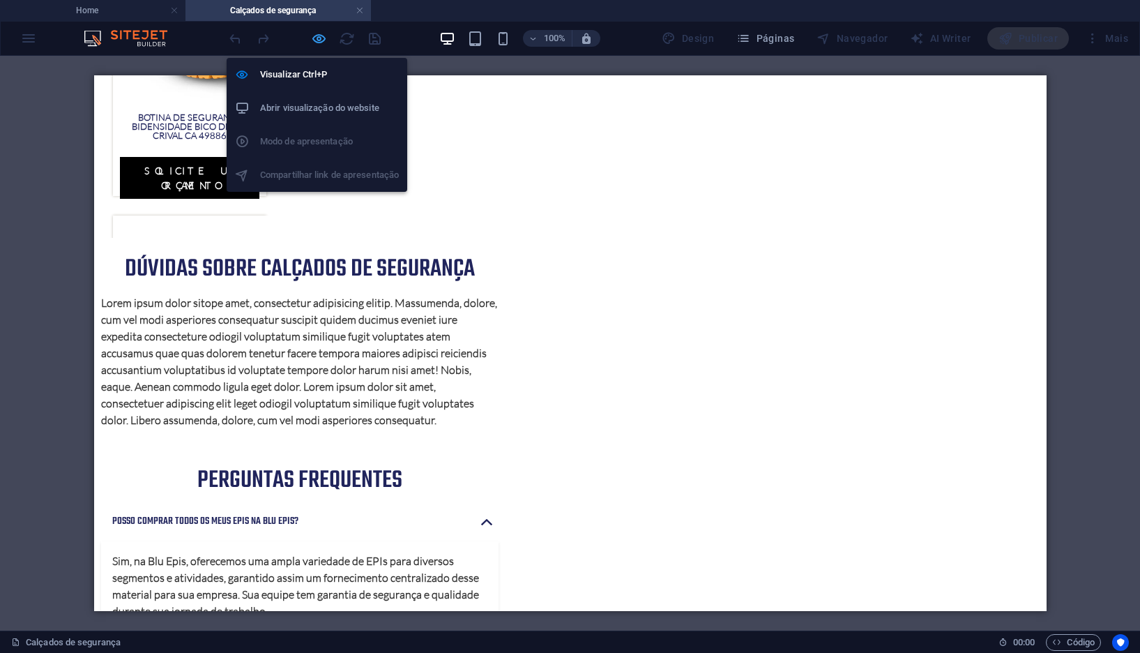
click at [317, 33] on icon "button" at bounding box center [319, 39] width 16 height 16
select select "rem"
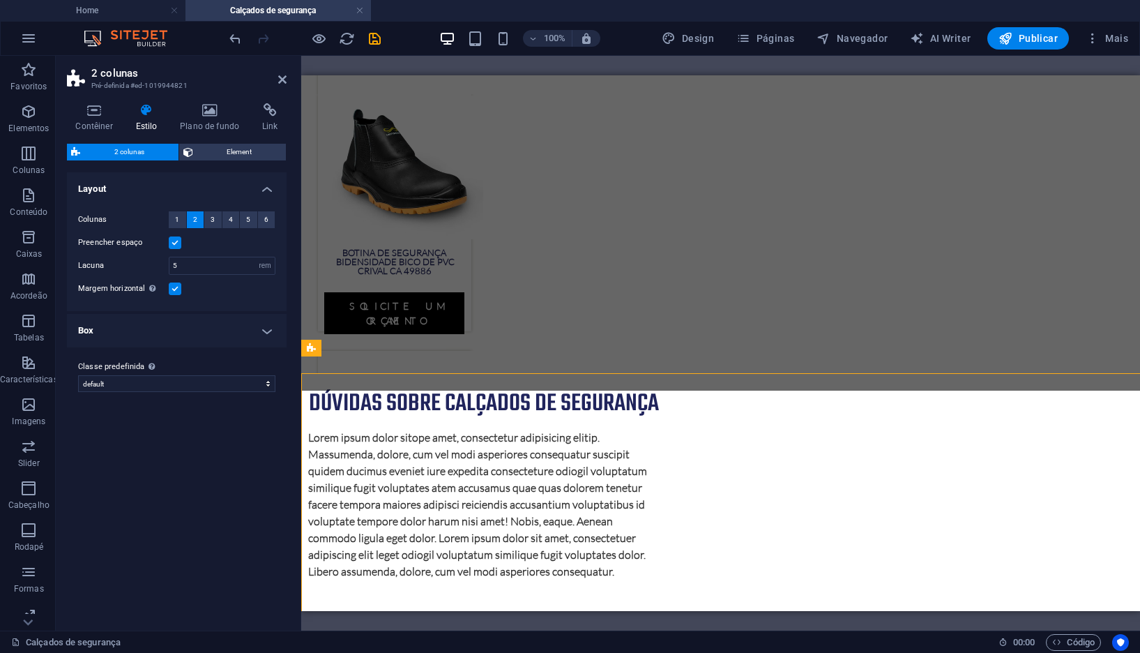
scroll to position [1229, 0]
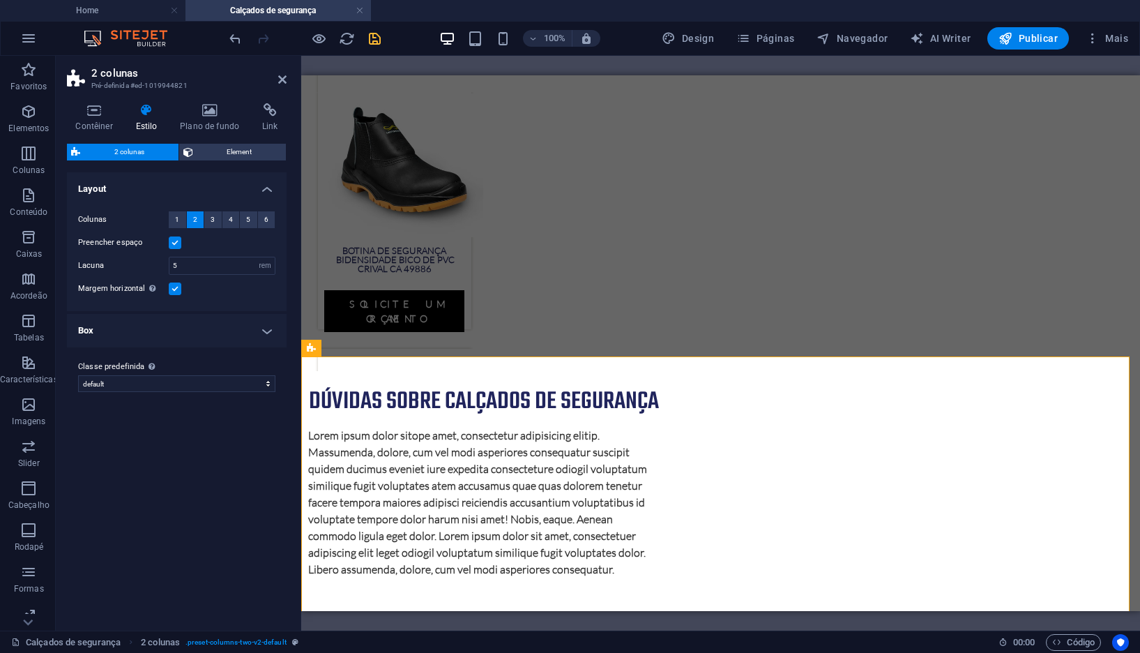
drag, startPoint x: 362, startPoint y: 36, endPoint x: 370, endPoint y: 38, distance: 8.2
click at [363, 36] on div at bounding box center [305, 38] width 156 height 22
click at [386, 42] on div "100% Design Páginas Navegador AI Writer Publicar Mais" at bounding box center [680, 38] width 907 height 22
click at [373, 40] on icon "save" at bounding box center [375, 39] width 16 height 16
select select "rem"
